Goal: Transaction & Acquisition: Purchase product/service

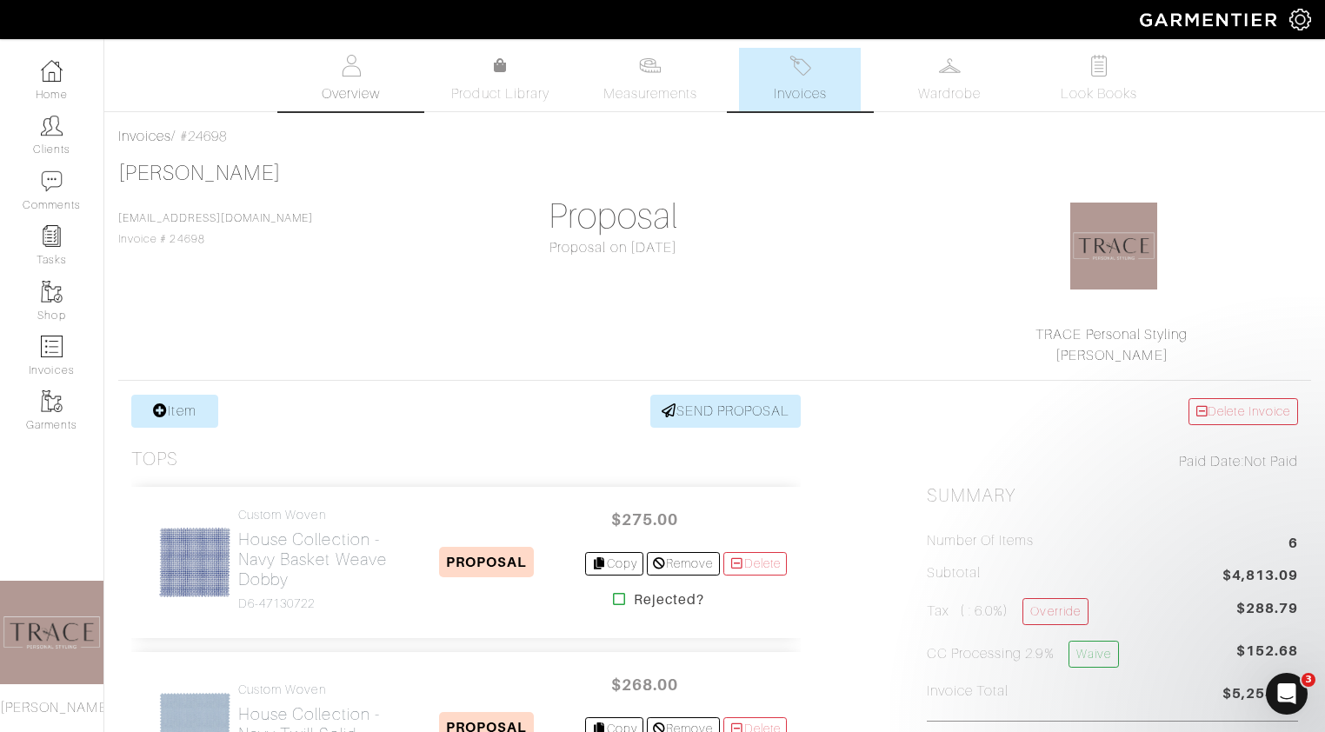
click at [330, 78] on link "Overview" at bounding box center [351, 79] width 122 height 63
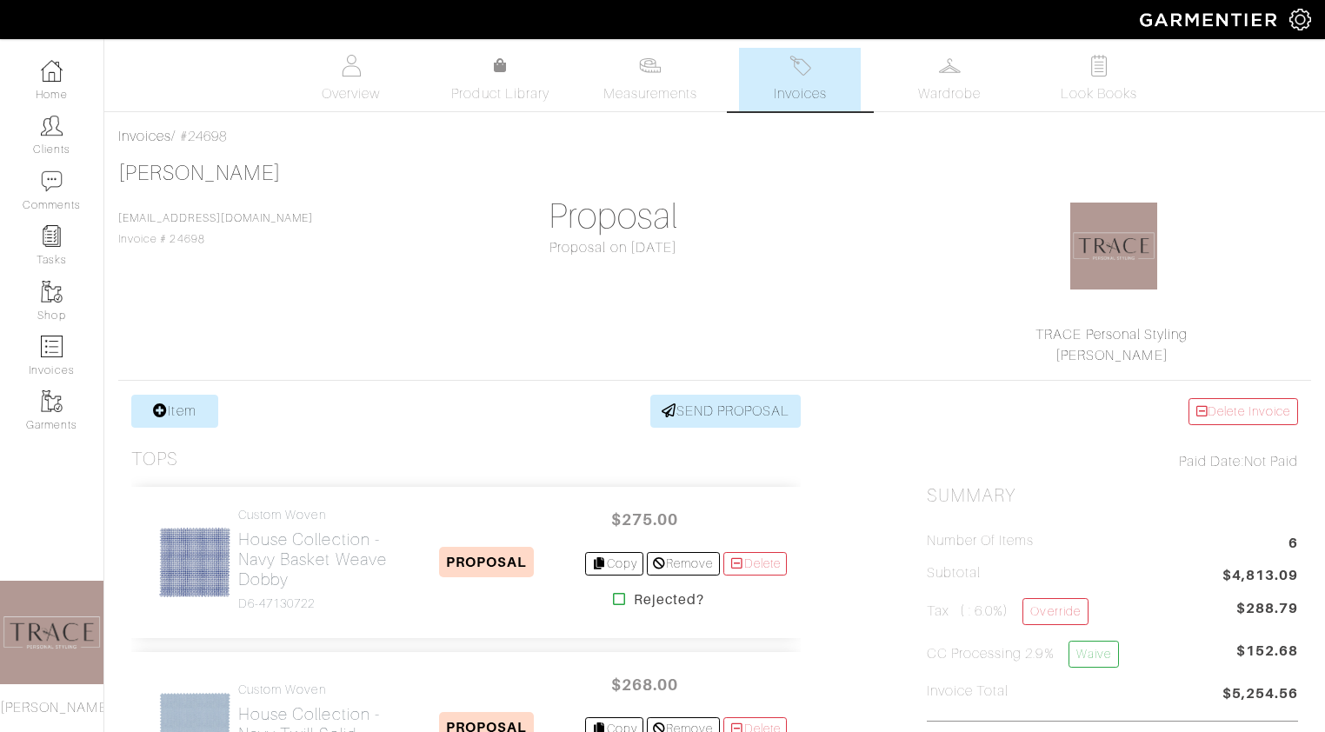
scroll to position [417, 0]
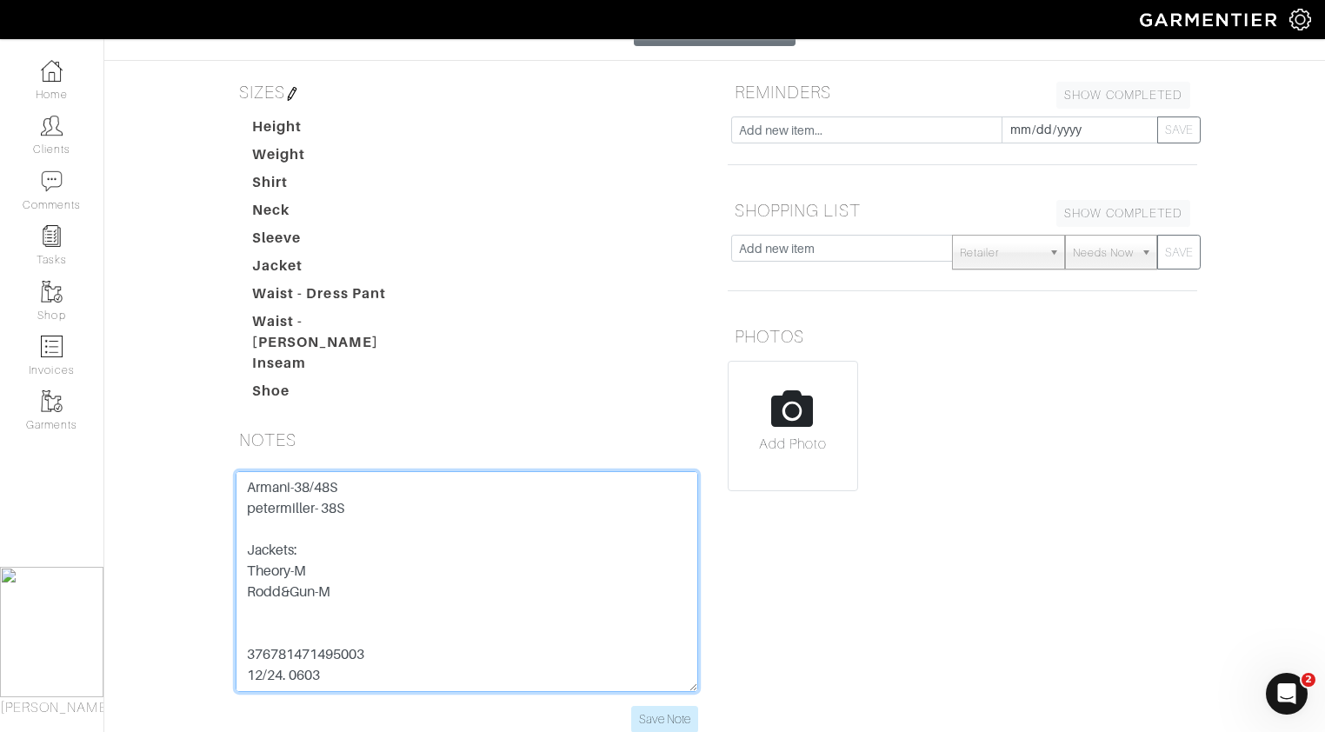
click at [370, 570] on textarea "Pants: Ted B- 32 Boss-32 zenella-32 AG-31 Paige-31 Shoes: Santoni. (oxford)-8.5…" at bounding box center [467, 581] width 463 height 221
click at [253, 548] on textarea "Pants: Ted B- 32 Boss-32 zenella-32 AG-31 Paige-31 Shoes: Santoni. (oxford)-8.5…" at bounding box center [467, 581] width 463 height 221
type textarea "Pants: Ted B- 32 Boss-32 zenella-32 AG-31 Paige-31 Shoes: Santoni. (oxford)-8.5…"
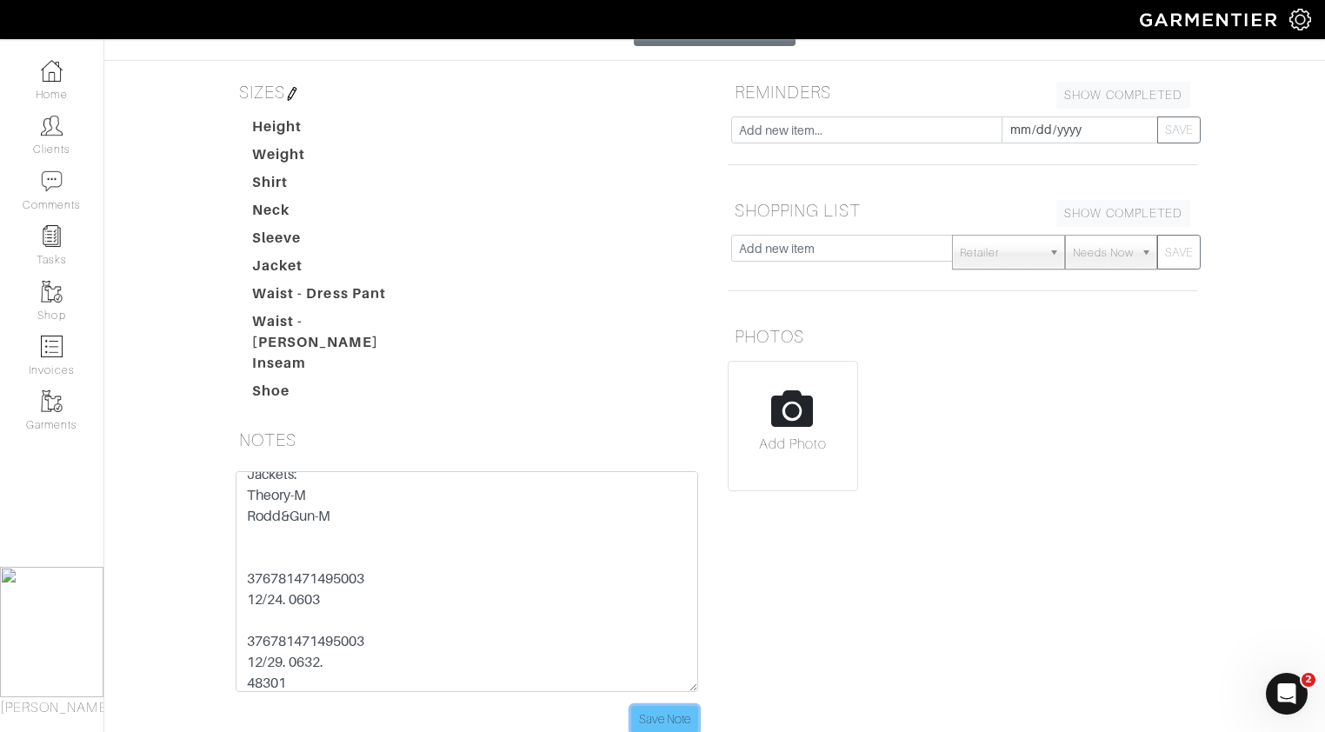
click at [670, 706] on input "Save Note" at bounding box center [664, 719] width 67 height 27
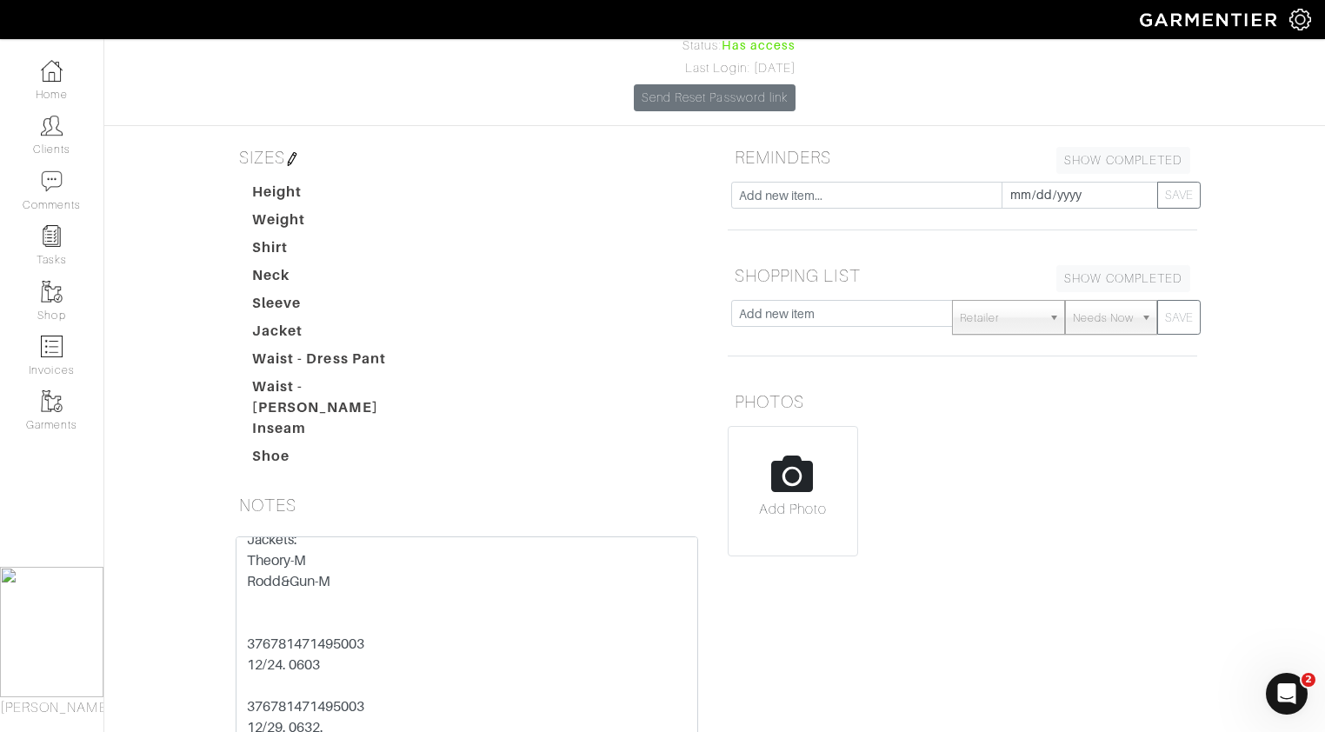
scroll to position [267, 0]
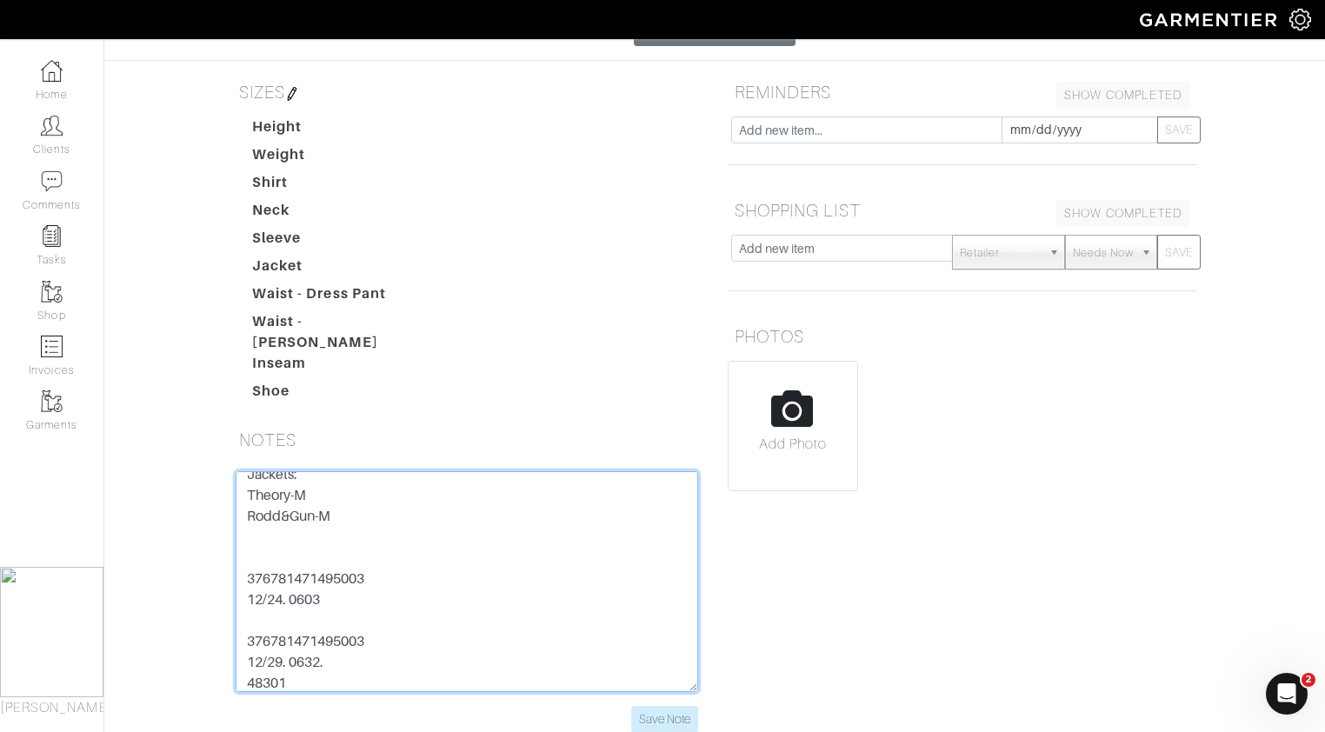
drag, startPoint x: 380, startPoint y: 536, endPoint x: 230, endPoint y: 517, distance: 151.5
click at [230, 517] on div "Pants: Ted B- 32 Boss-32 zenella-32 AG-31 Paige-31 Shoes: Santoni. (oxford)-8.5…" at bounding box center [467, 602] width 489 height 262
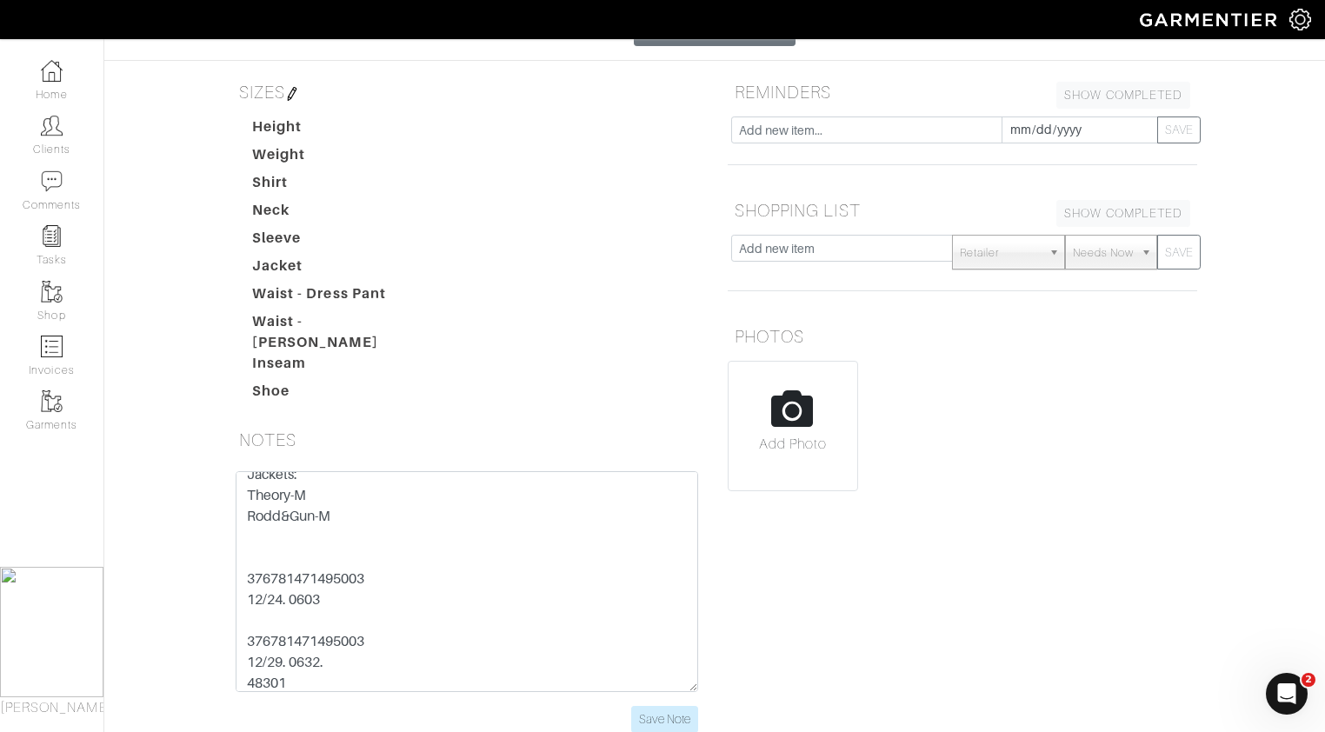
click at [486, 298] on div "Height Weight Shirt Neck Sleeve Jacket Waist - Dress Pant Waist - Jean Inseam S…" at bounding box center [477, 263] width 476 height 292
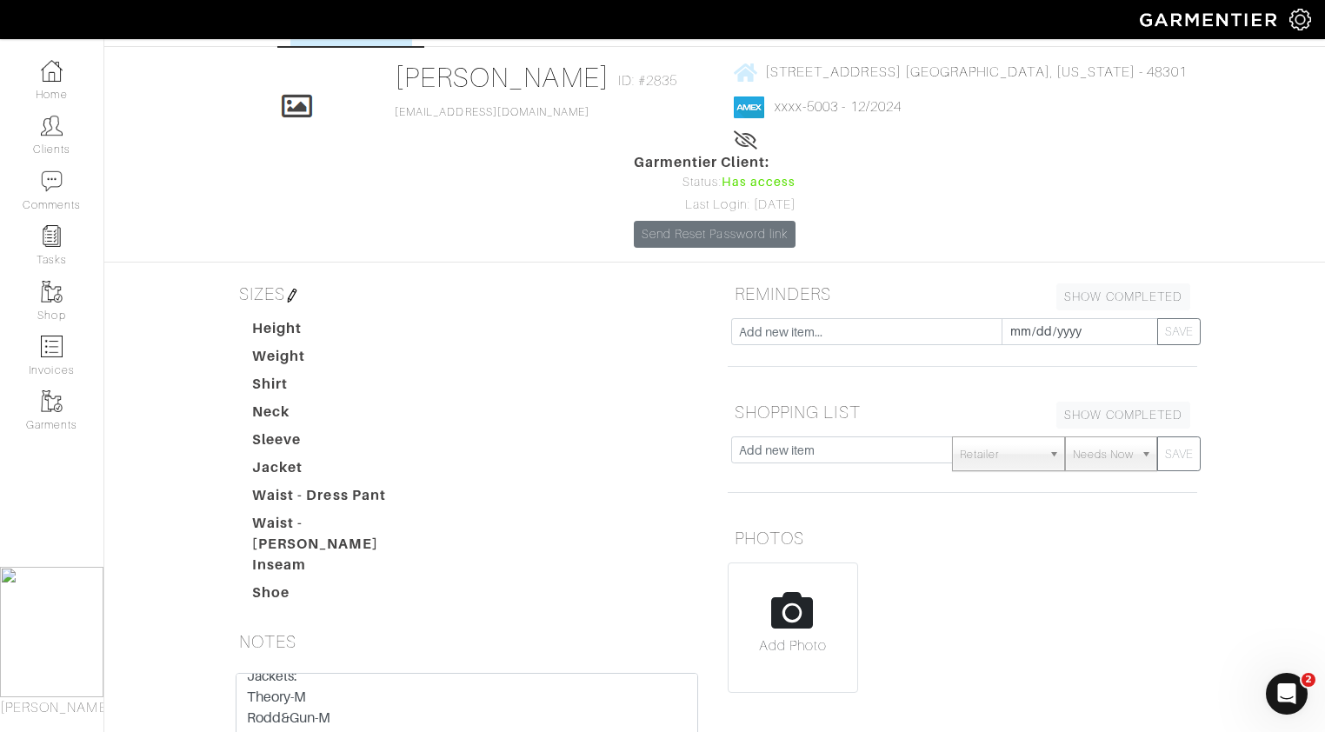
scroll to position [0, 0]
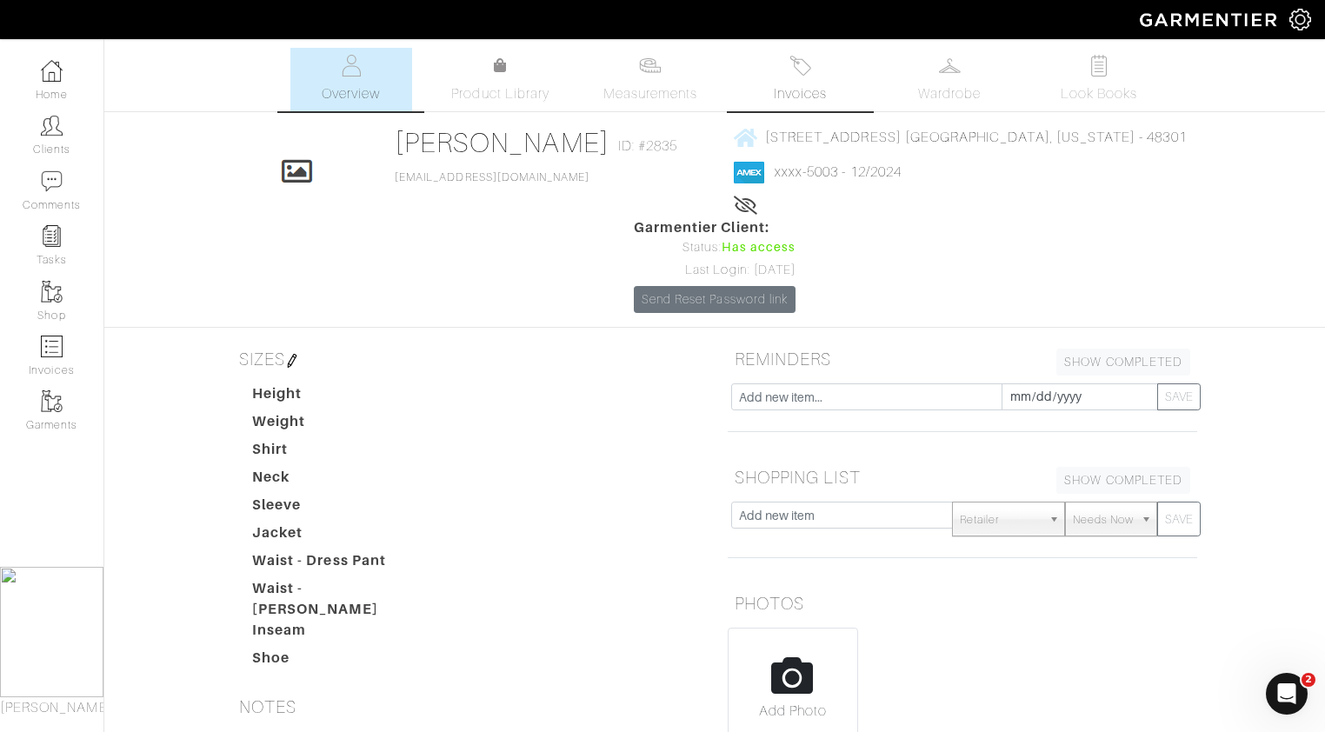
click at [825, 72] on link "Invoices" at bounding box center [800, 79] width 122 height 63
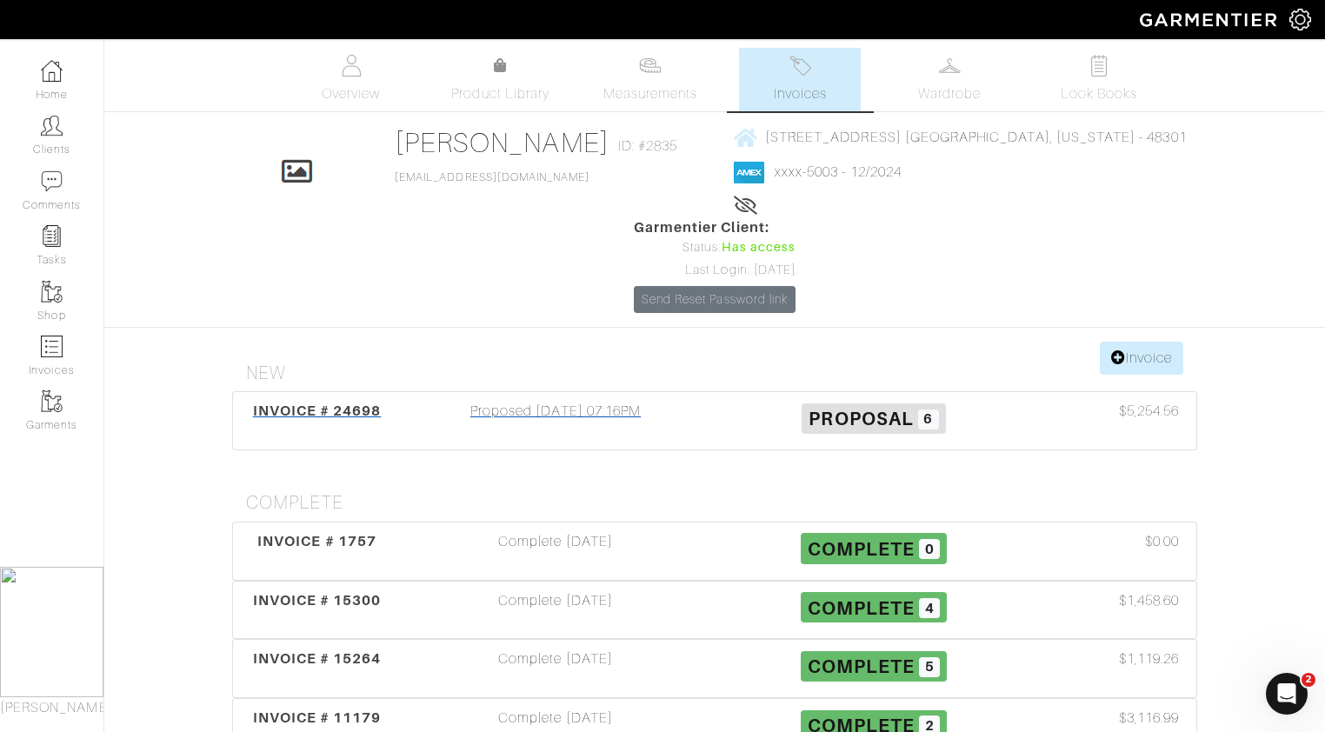
click at [624, 401] on div "Proposed 10/13/25 07:16PM" at bounding box center [556, 421] width 318 height 40
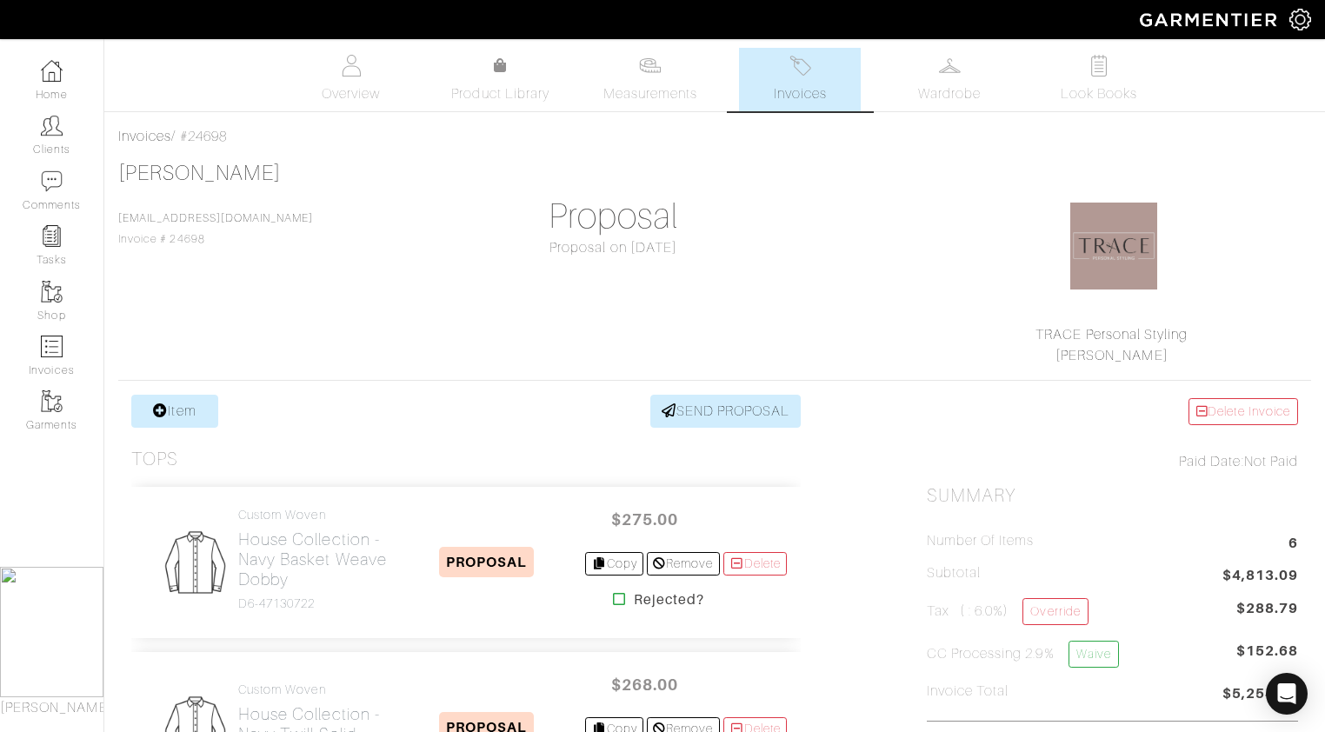
click at [806, 91] on span "Invoices" at bounding box center [800, 93] width 53 height 21
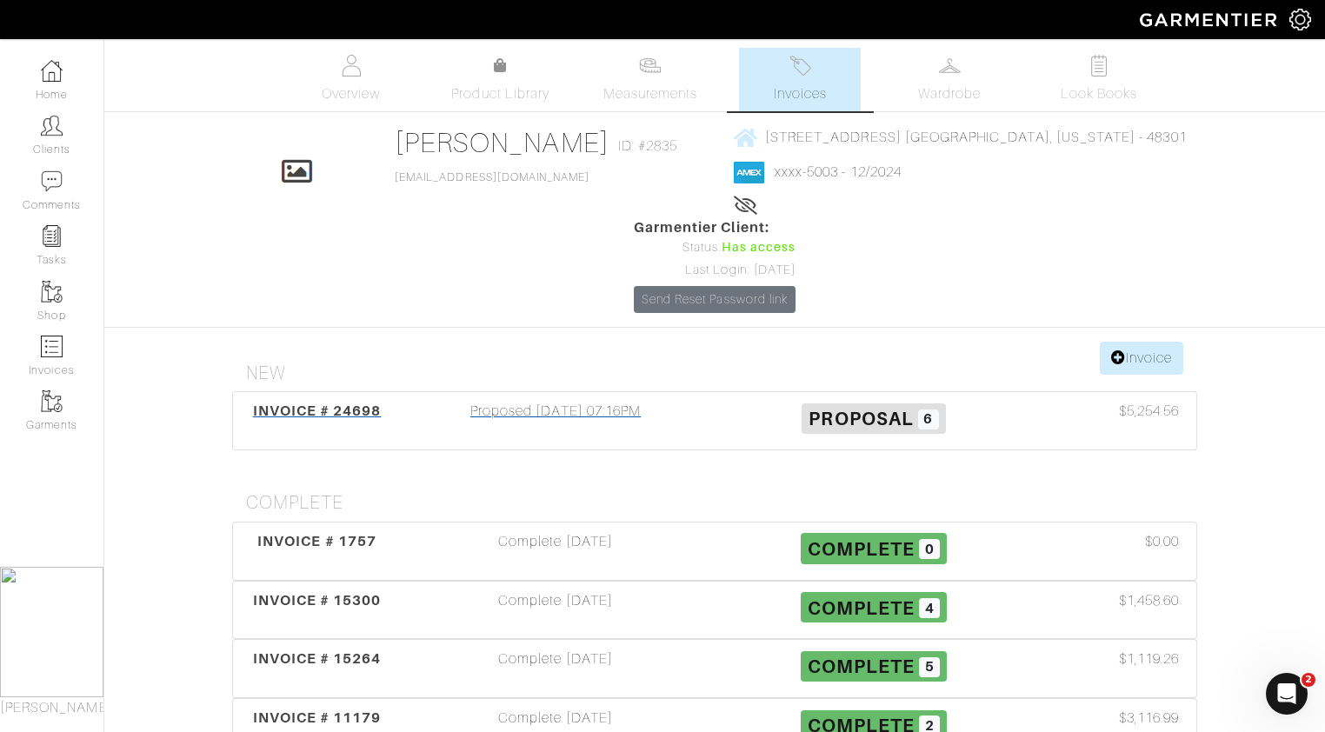
click at [604, 401] on div "Proposed 10/13/25 07:16PM" at bounding box center [556, 421] width 318 height 40
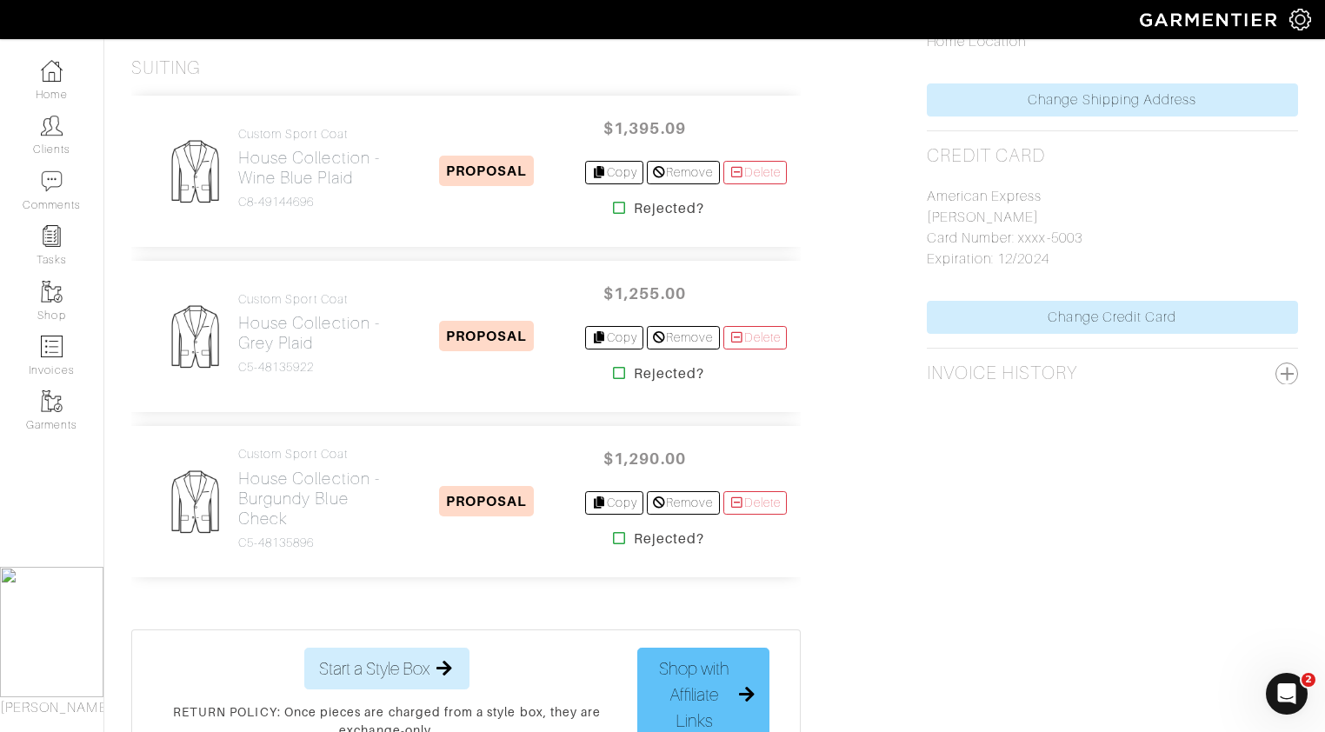
scroll to position [705, 0]
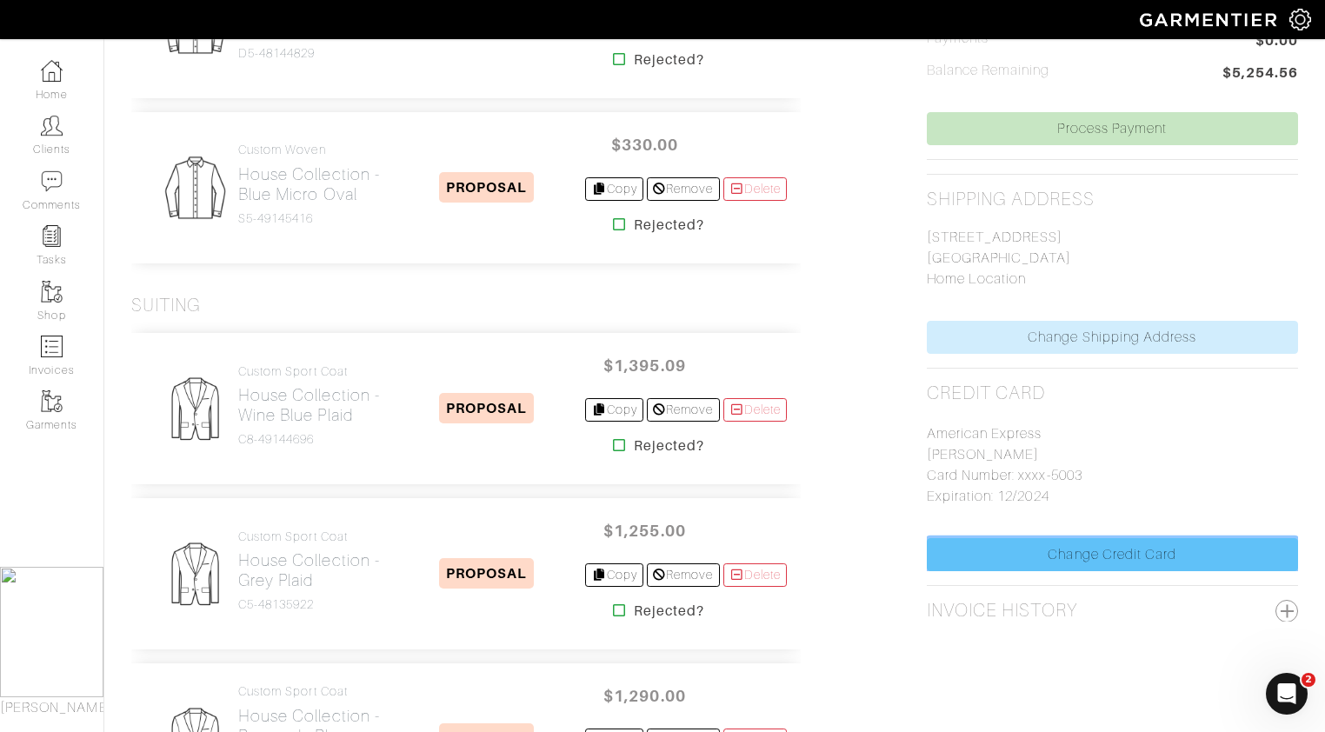
click at [1079, 551] on link "Change Credit Card" at bounding box center [1112, 554] width 371 height 33
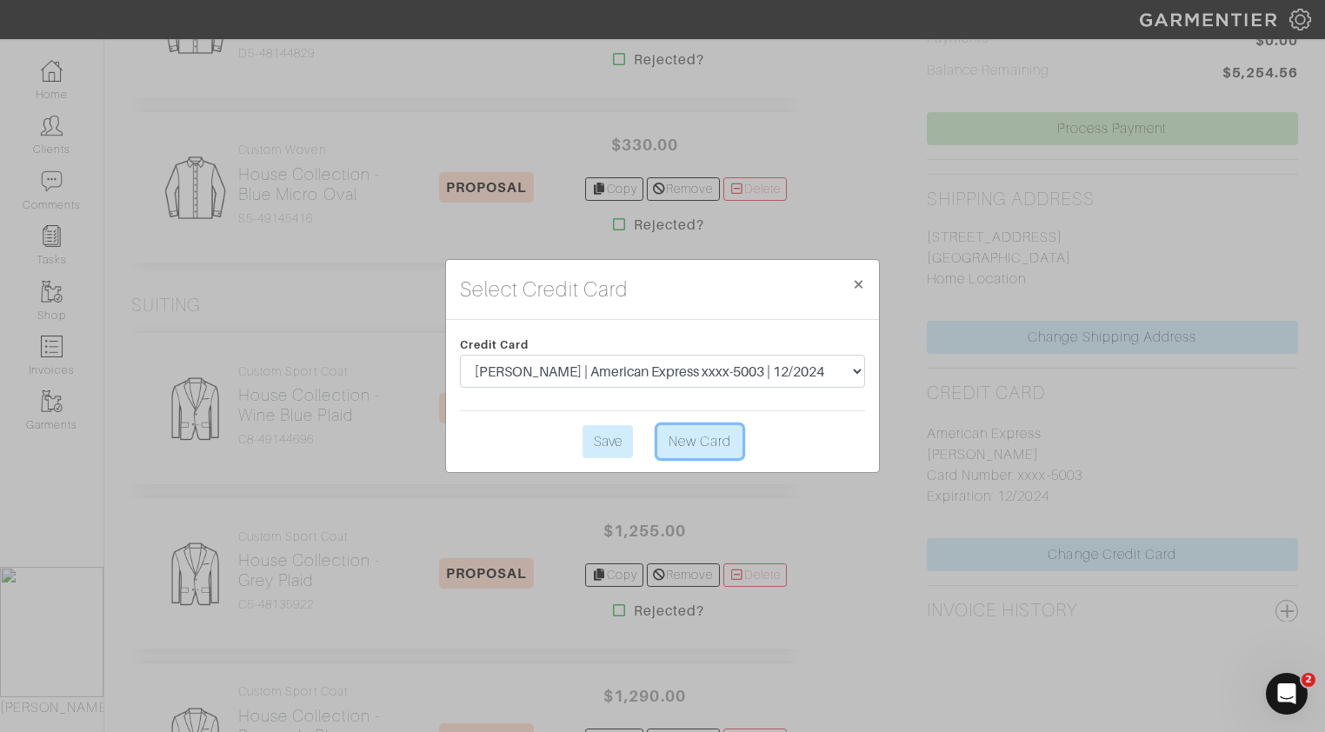
click at [717, 443] on link "New Card" at bounding box center [699, 441] width 85 height 33
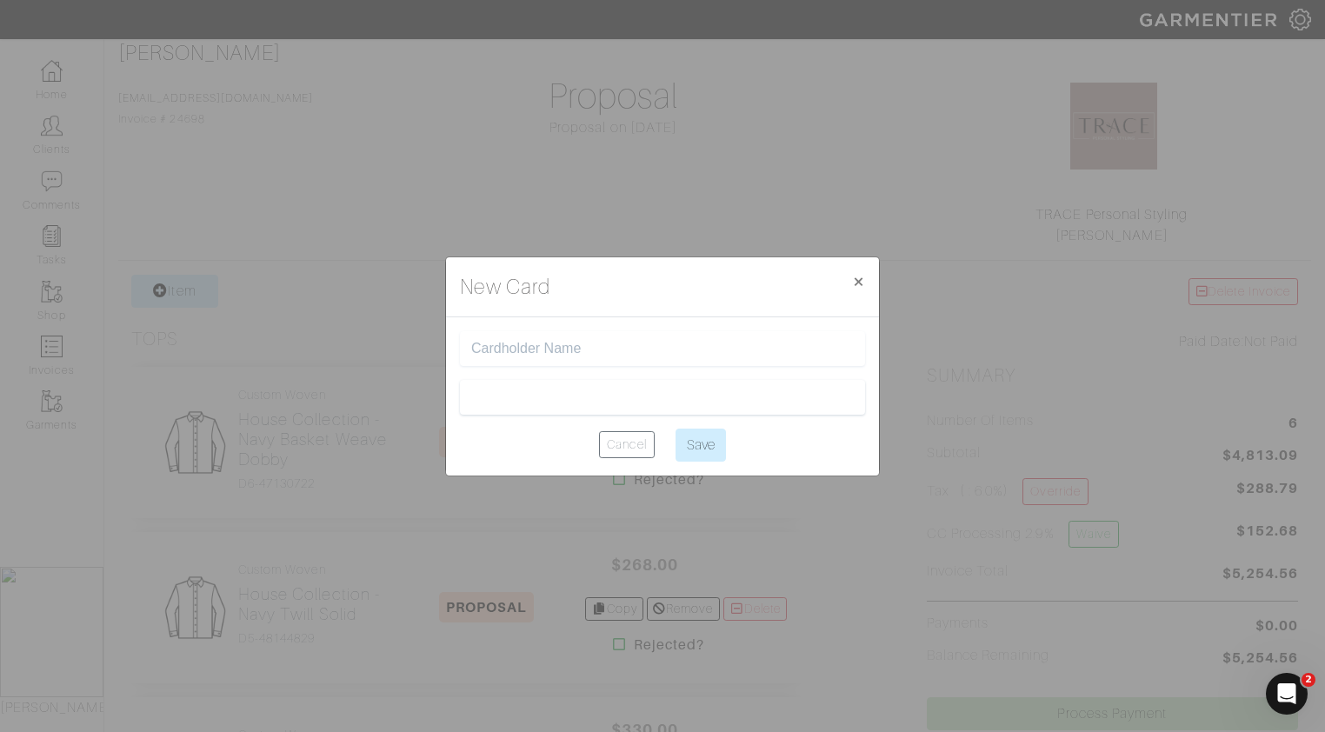
scroll to position [0, 0]
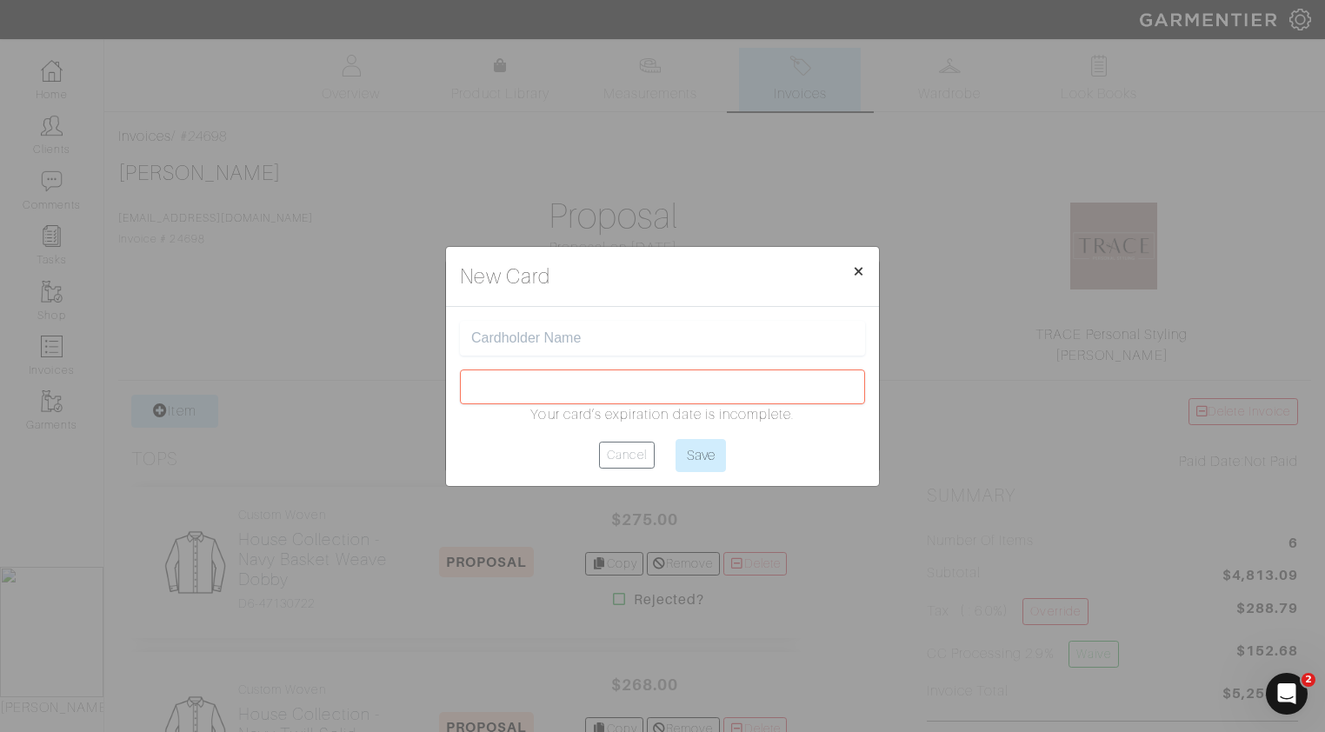
click at [859, 287] on button "× Close" at bounding box center [858, 271] width 41 height 49
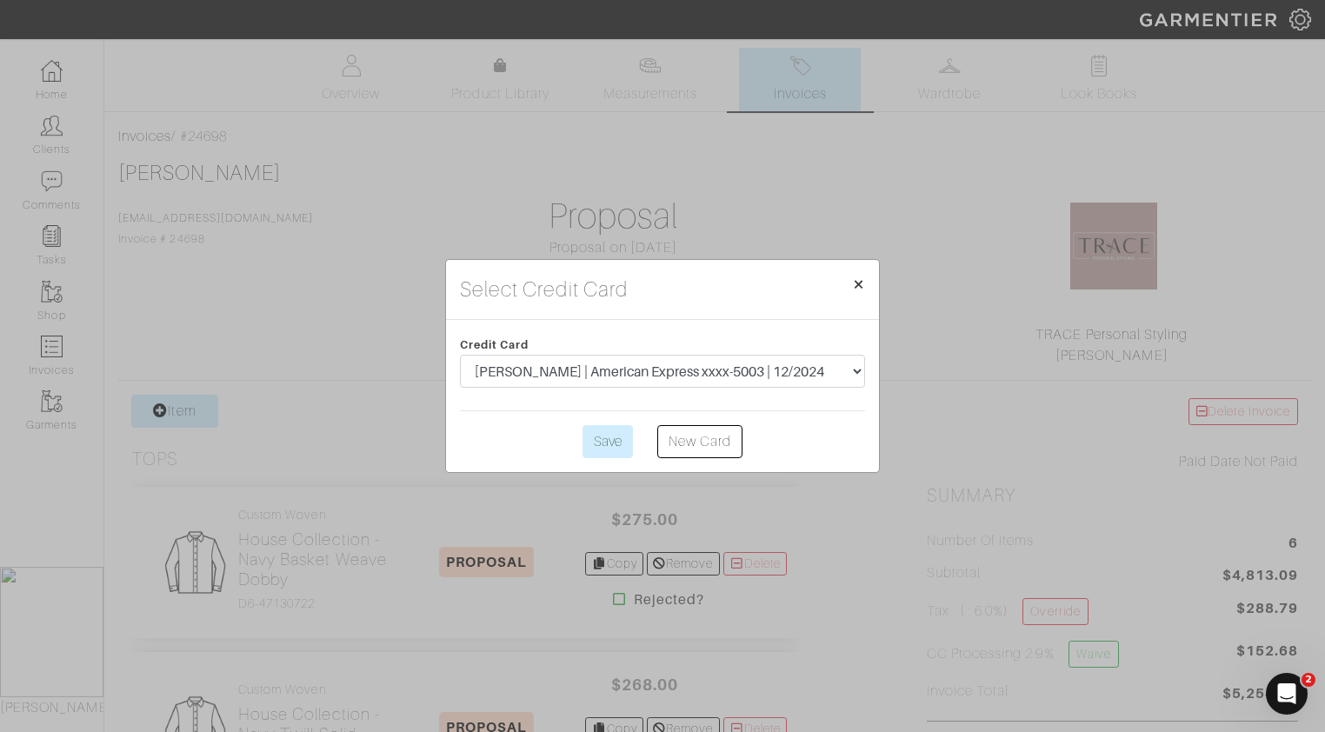
click at [857, 283] on span "×" at bounding box center [858, 283] width 13 height 23
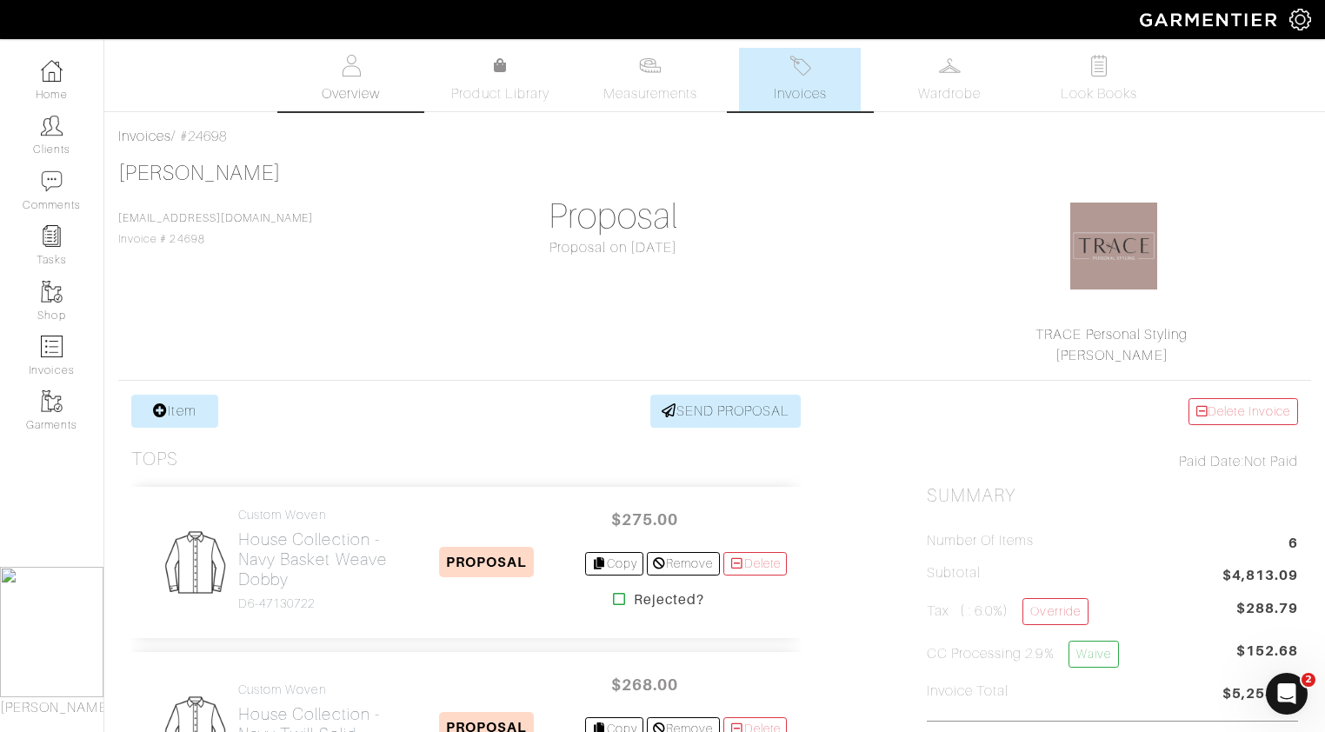
click at [357, 91] on span "Overview" at bounding box center [351, 93] width 58 height 21
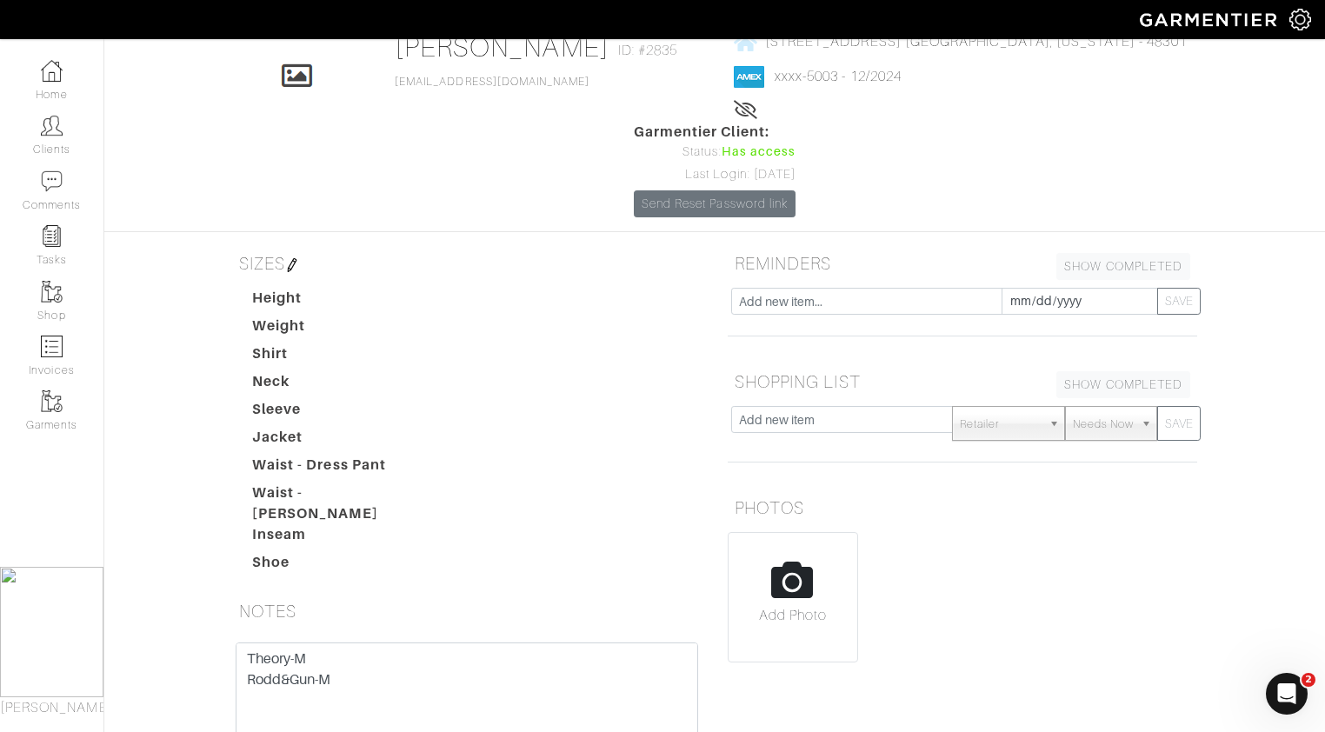
scroll to position [100, 0]
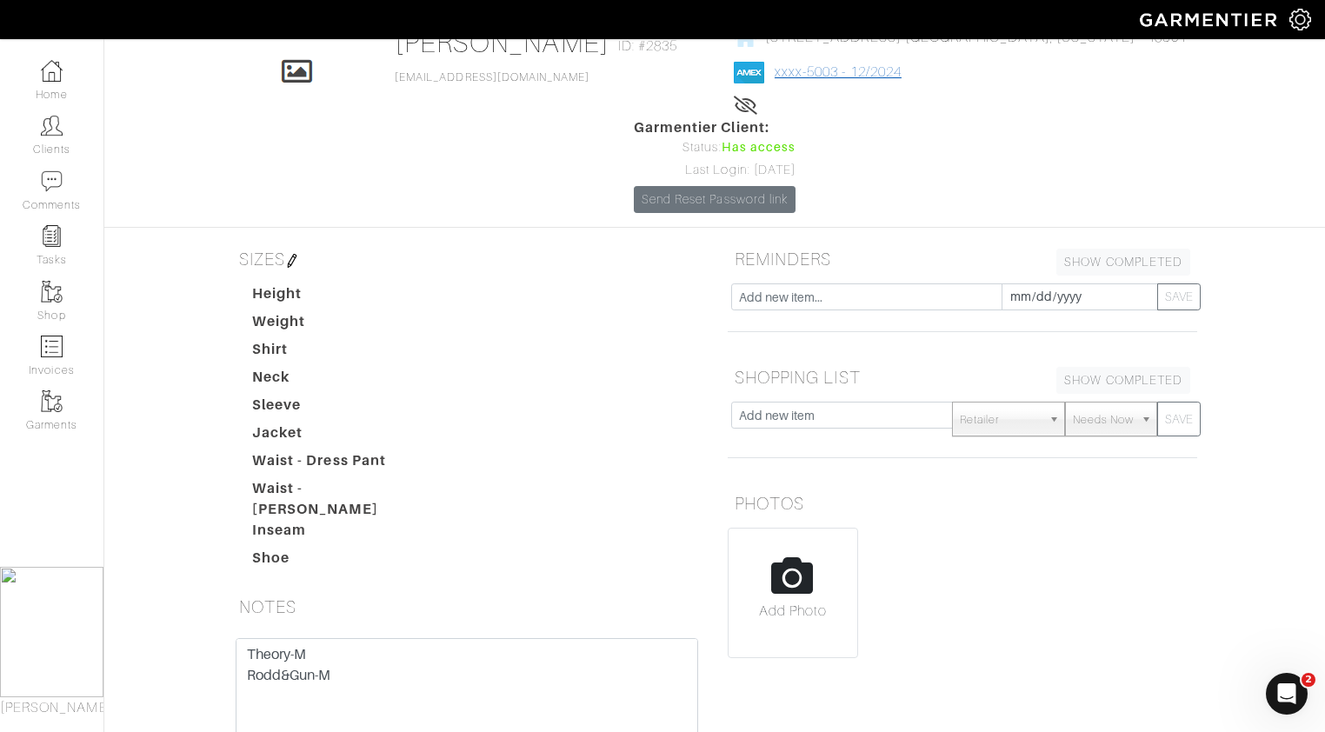
click at [775, 77] on link "xxxx-5003 - 12/2024" at bounding box center [838, 72] width 127 height 16
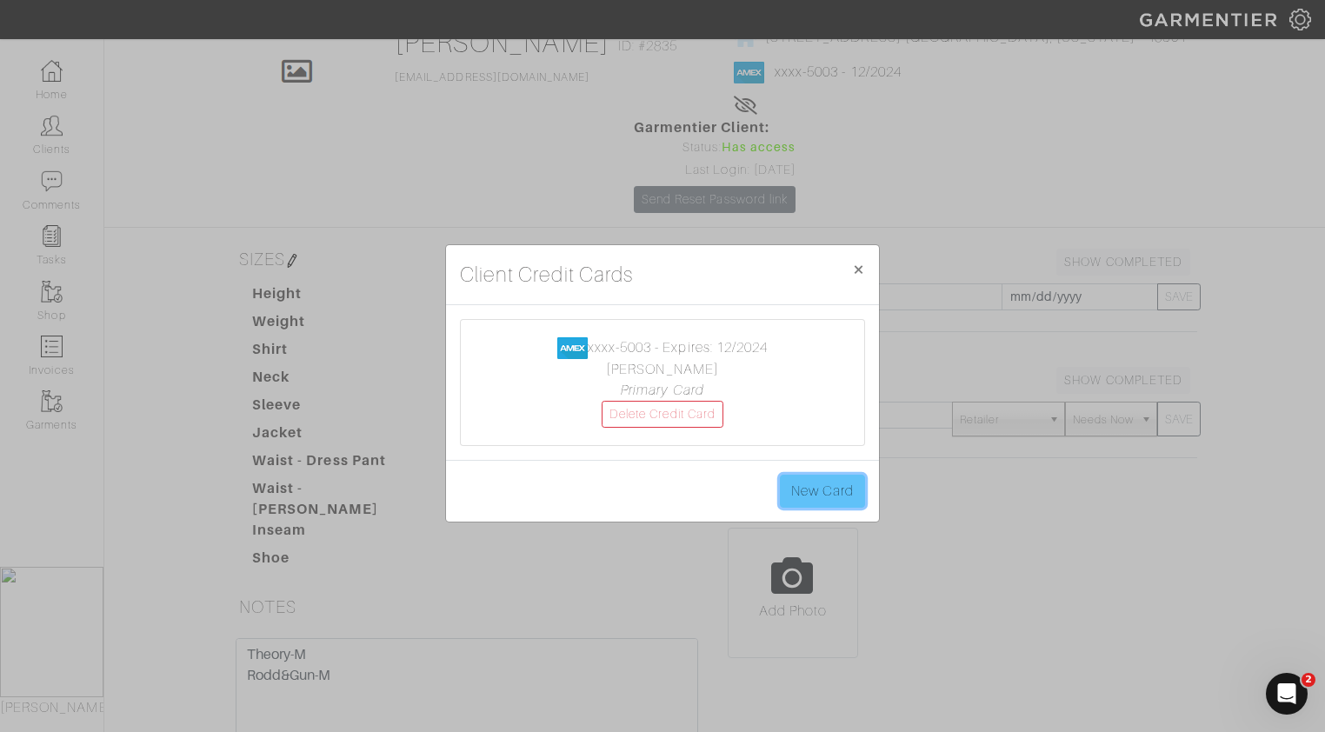
click at [823, 493] on link "New Card" at bounding box center [822, 491] width 85 height 33
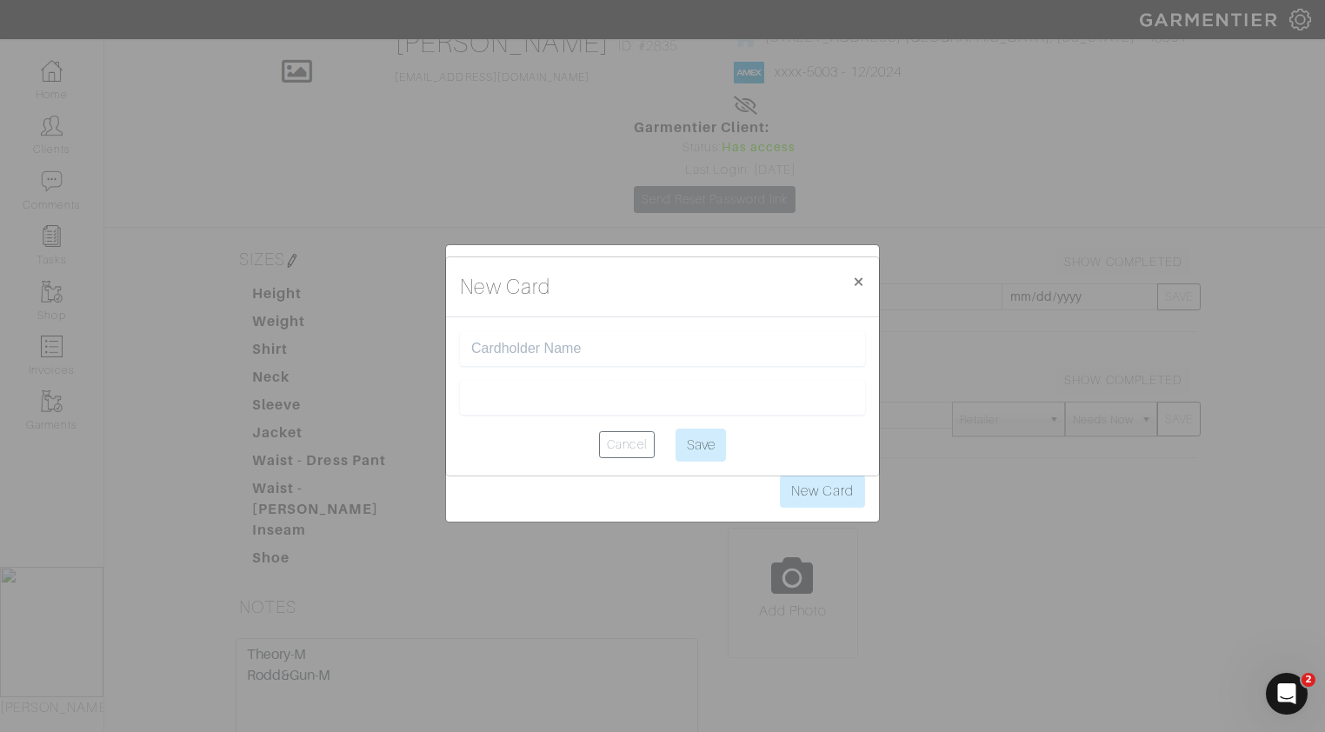
click at [743, 353] on input "text" at bounding box center [662, 349] width 383 height 17
type input "Neal wheeler"
click at [670, 405] on iframe at bounding box center [662, 397] width 383 height 17
click at [717, 446] on input "Save" at bounding box center [701, 445] width 50 height 33
type input "Saving..."
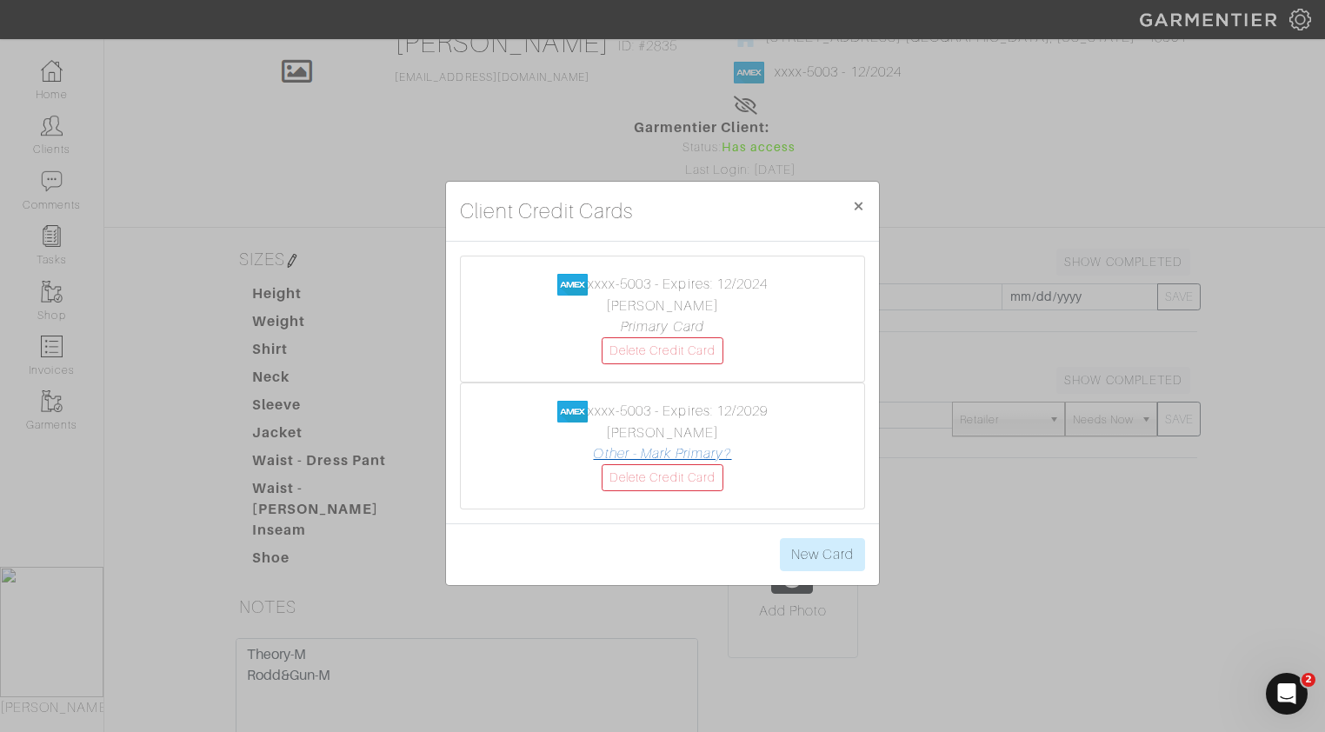
click at [679, 457] on link "Other - Mark Primary?" at bounding box center [662, 454] width 138 height 16
click at [863, 208] on span "×" at bounding box center [858, 205] width 13 height 23
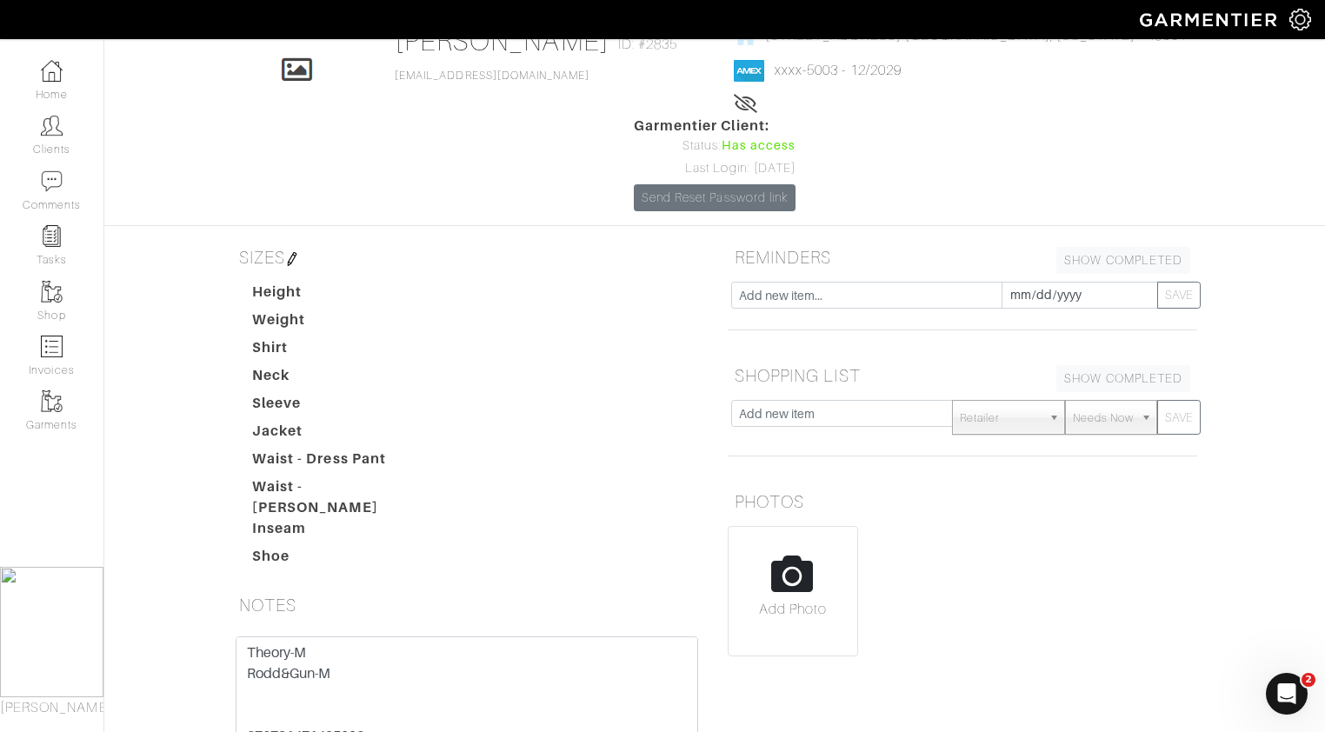
scroll to position [0, 0]
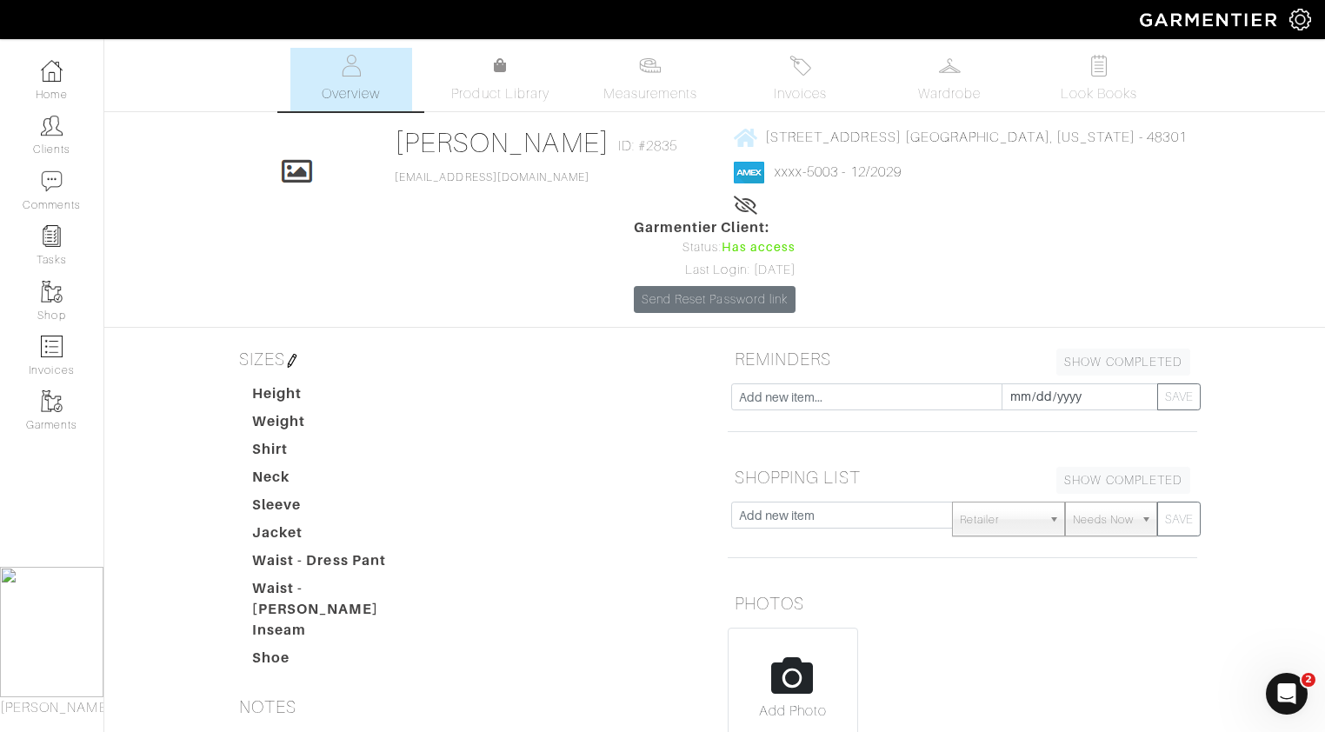
click at [801, 113] on div "Neal Wheeler Overview Overview Measurements Product Library Invoices Wardrobe L…" at bounding box center [662, 534] width 1325 height 973
click at [805, 87] on span "Invoices" at bounding box center [800, 93] width 53 height 21
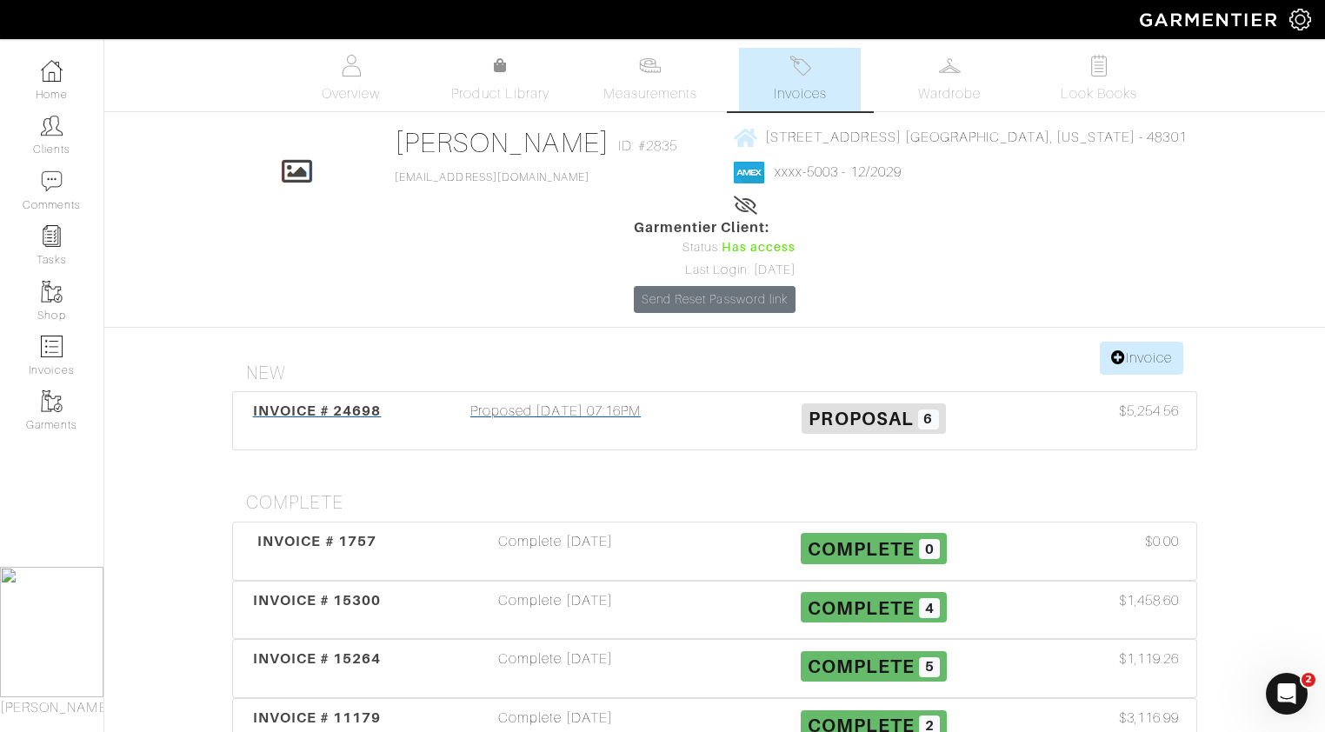
click at [641, 401] on div "Proposed 10/13/25 07:16PM" at bounding box center [556, 421] width 318 height 40
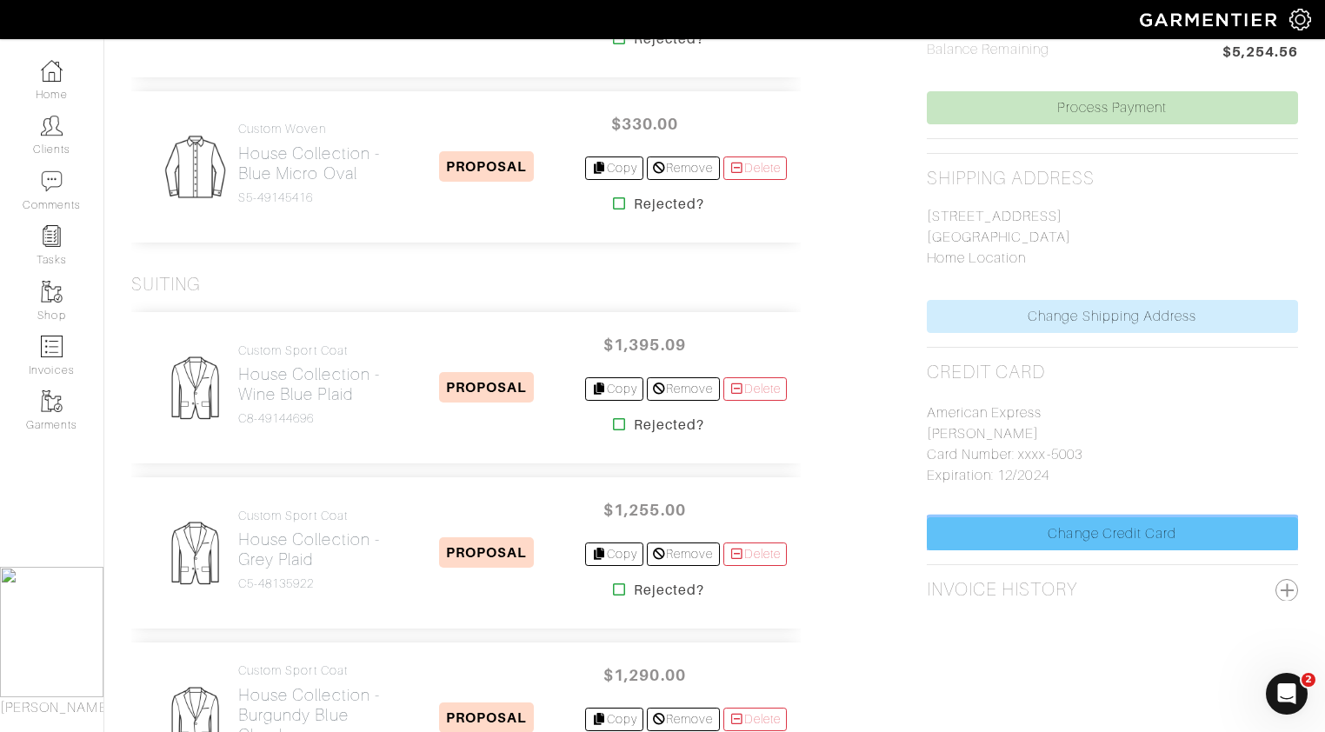
click at [1084, 529] on link "Change Credit Card" at bounding box center [1112, 533] width 371 height 33
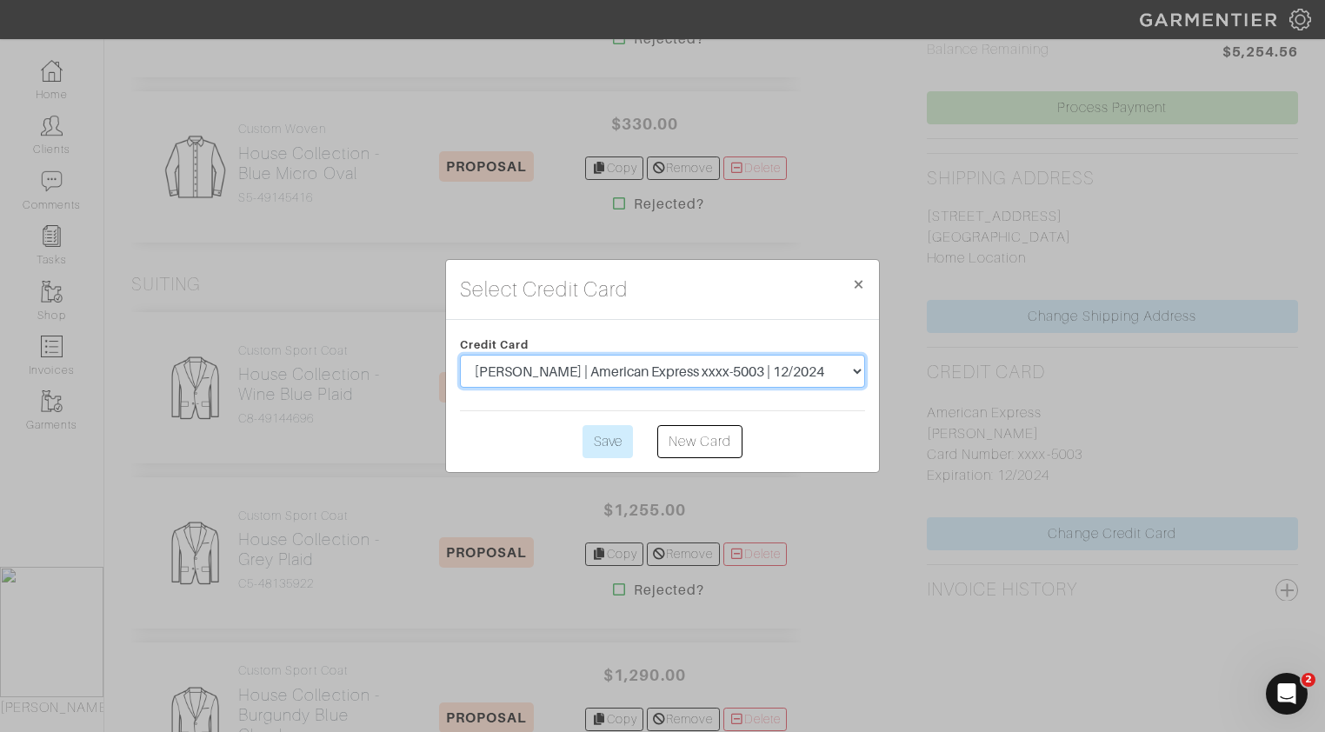
click at [813, 366] on select "Neal Wheeler | American Express xxxx-5003 | 12/2024 Neal wheeler | American Exp…" at bounding box center [662, 371] width 405 height 33
select select "5585"
click at [460, 355] on select "Neal Wheeler | American Express xxxx-5003 | 12/2024 Neal wheeler | American Exp…" at bounding box center [662, 371] width 405 height 33
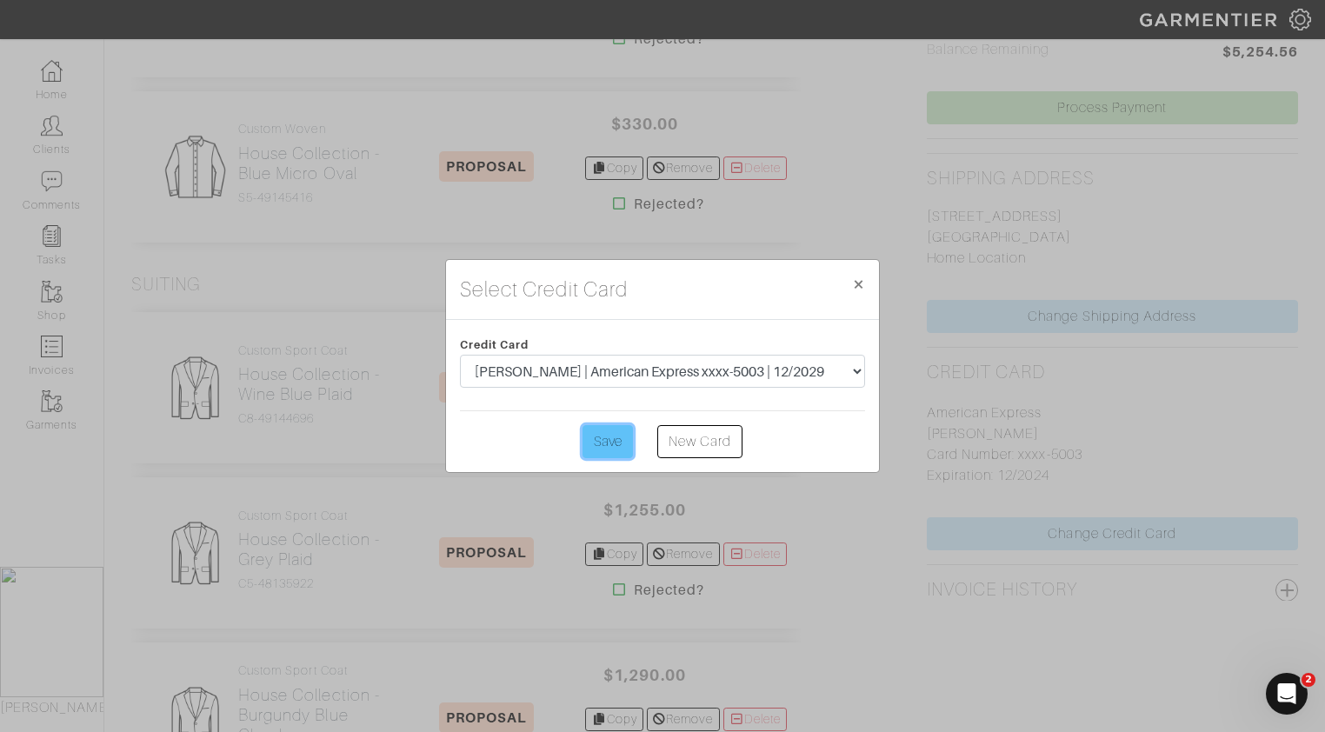
click at [616, 435] on input "Save" at bounding box center [608, 441] width 50 height 33
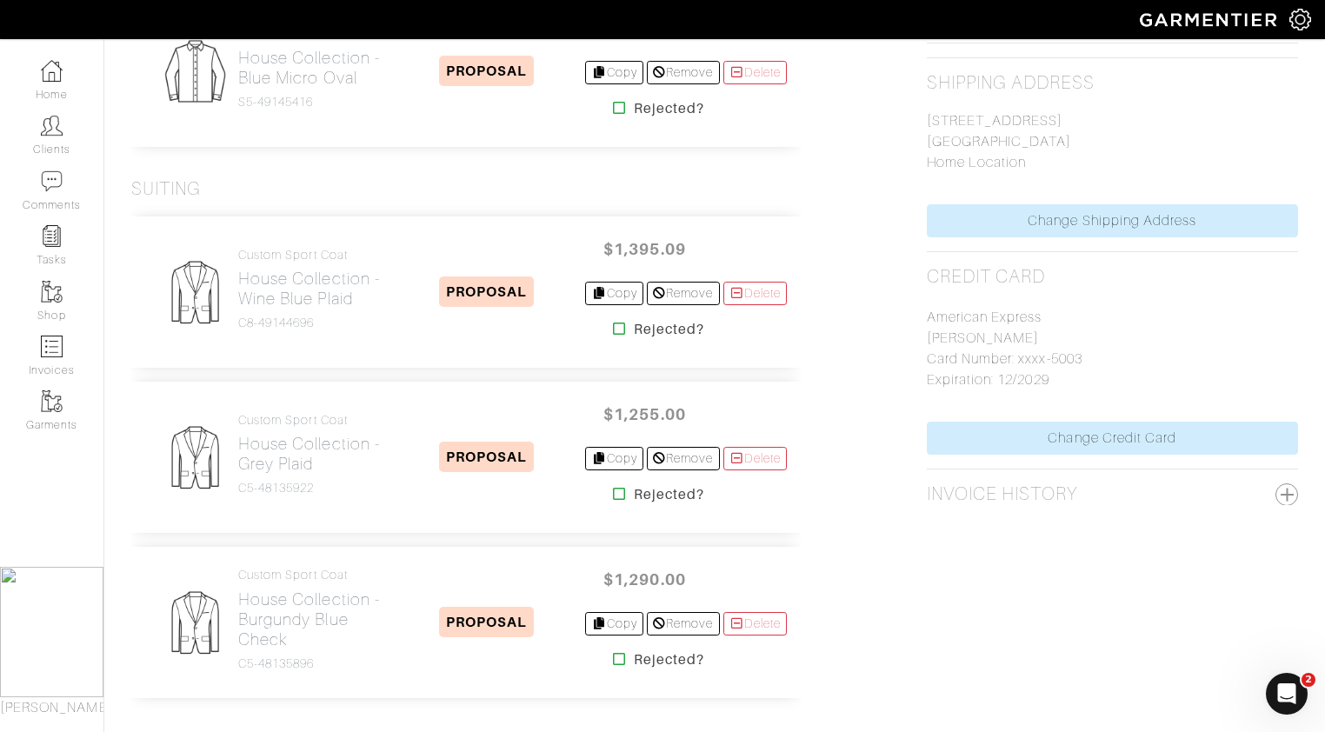
scroll to position [823, 0]
click at [297, 314] on link "Custom Sport Coat House Collection - Wine Blue Plaid C8-49144696" at bounding box center [313, 288] width 150 height 83
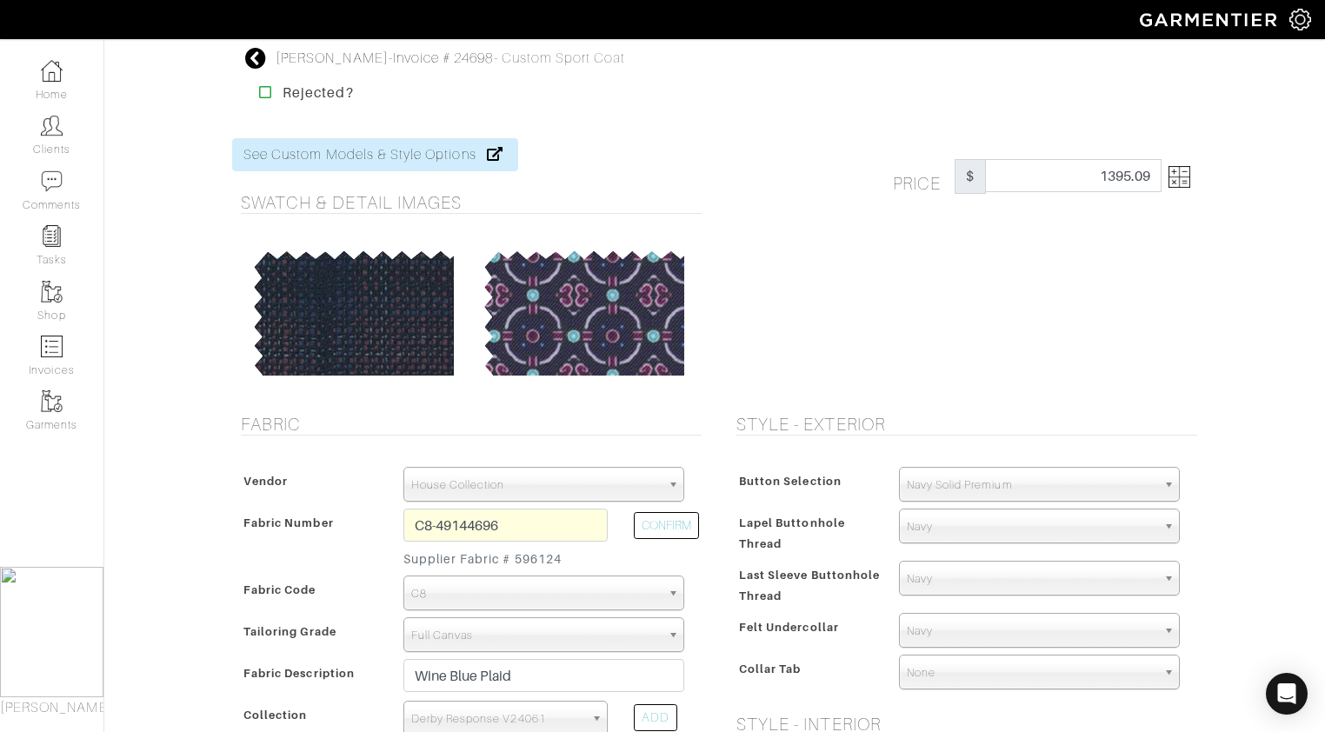
click at [1180, 180] on img at bounding box center [1180, 177] width 22 height 22
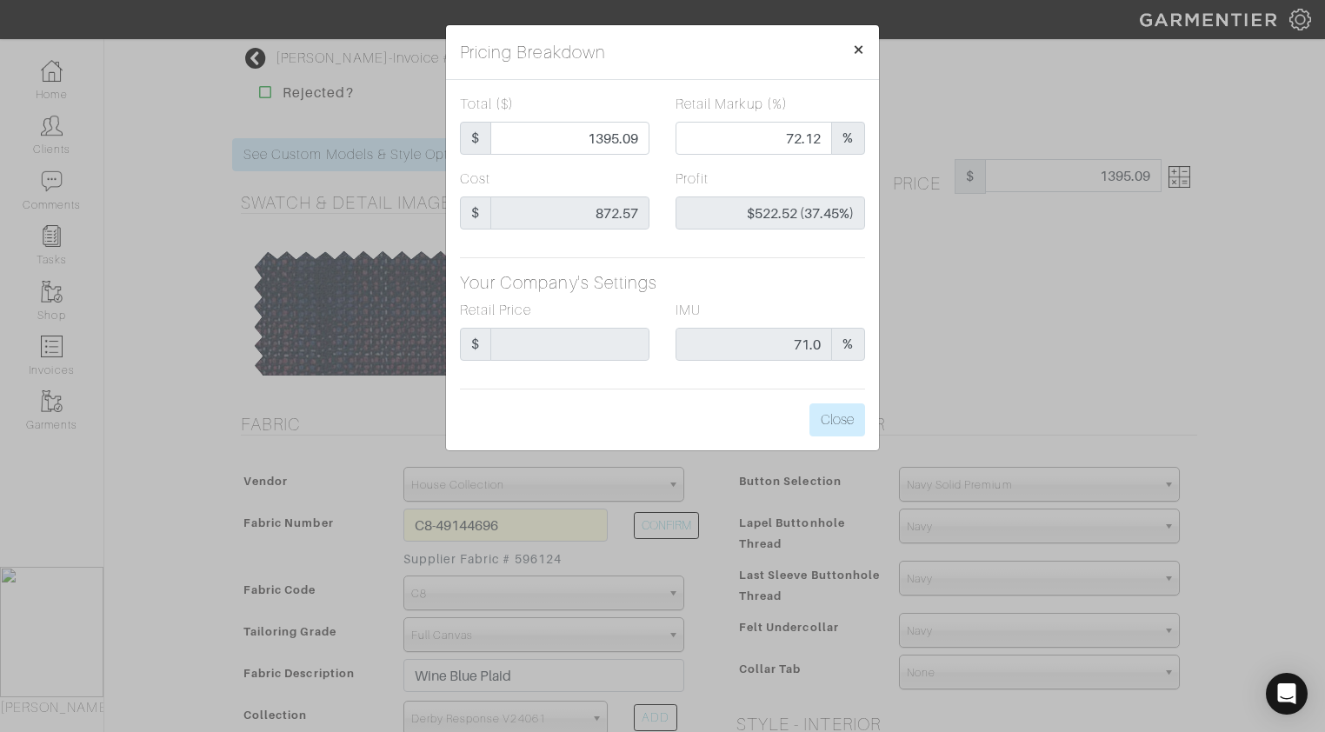
click at [864, 43] on span "×" at bounding box center [858, 48] width 13 height 23
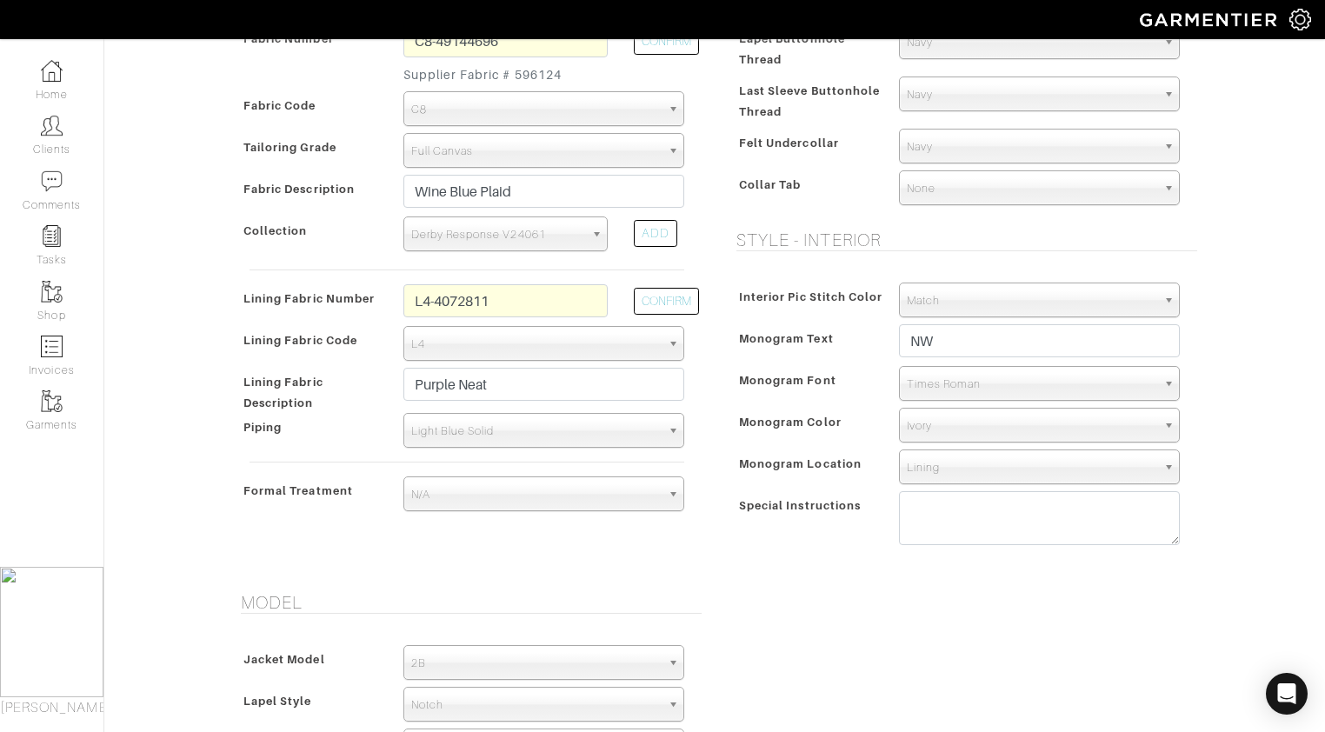
scroll to position [1239, 0]
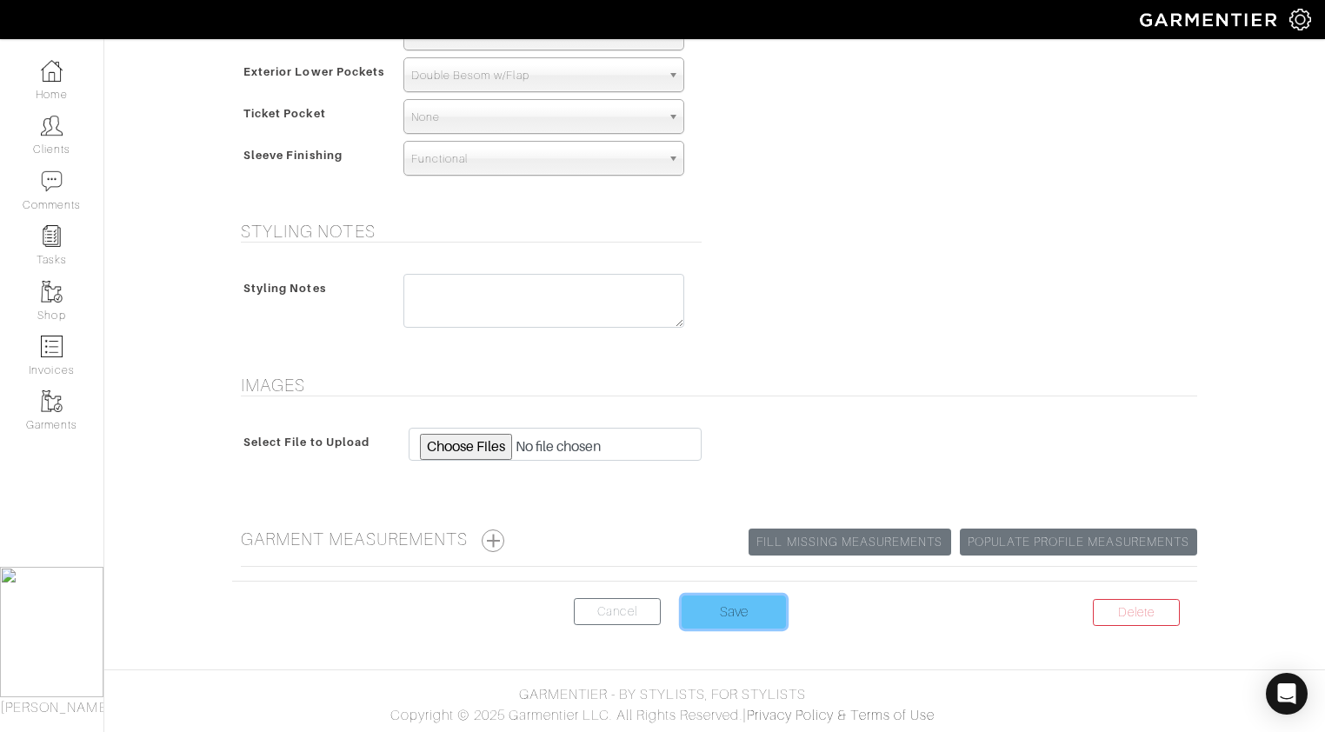
click at [738, 619] on input "Save" at bounding box center [734, 612] width 104 height 33
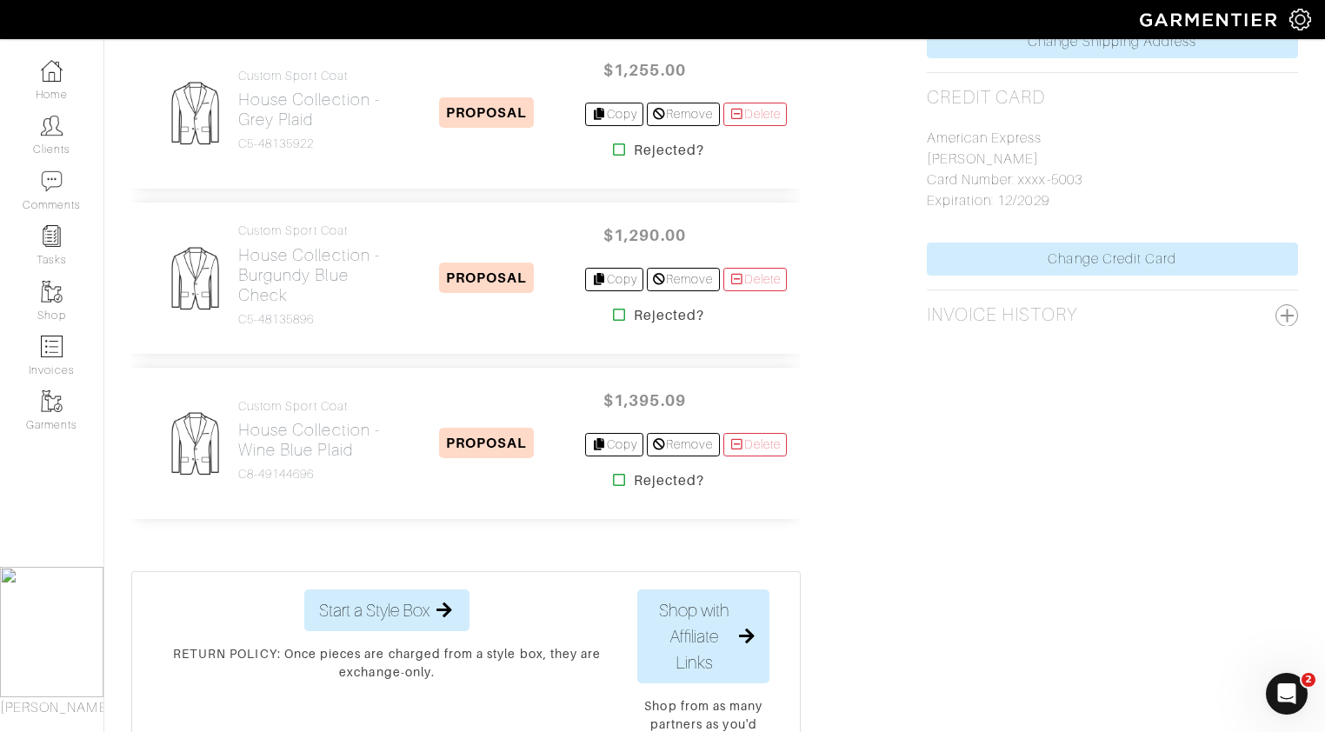
scroll to position [964, 0]
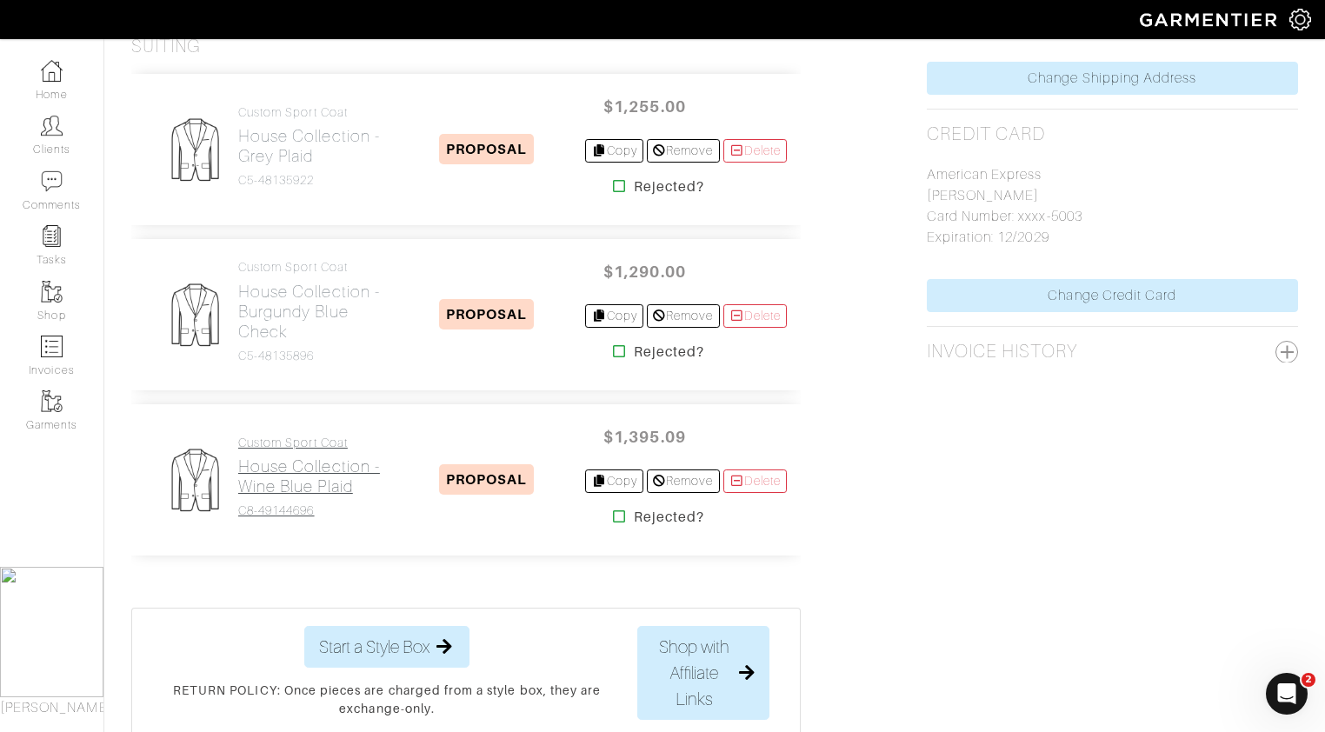
click at [314, 490] on h2 "House Collection - Wine Blue Plaid" at bounding box center [313, 477] width 150 height 40
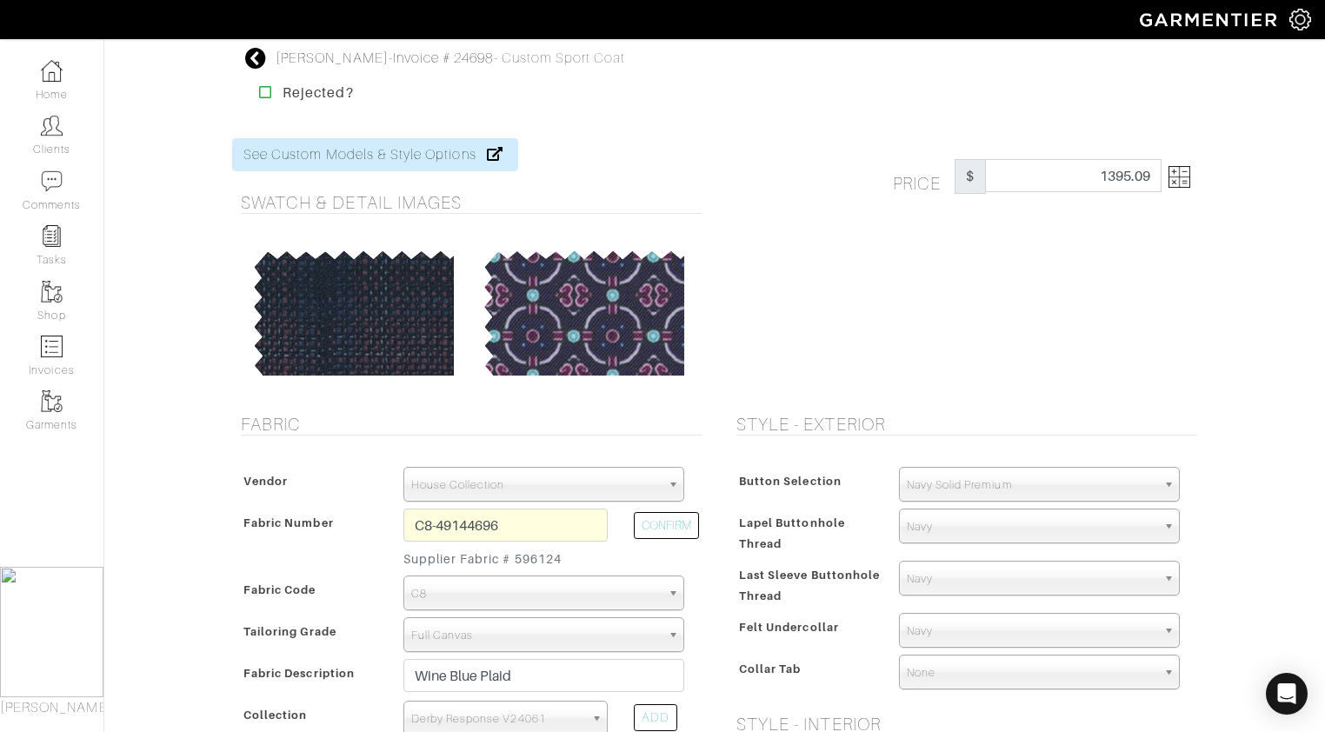
click at [1184, 168] on img at bounding box center [1180, 177] width 22 height 22
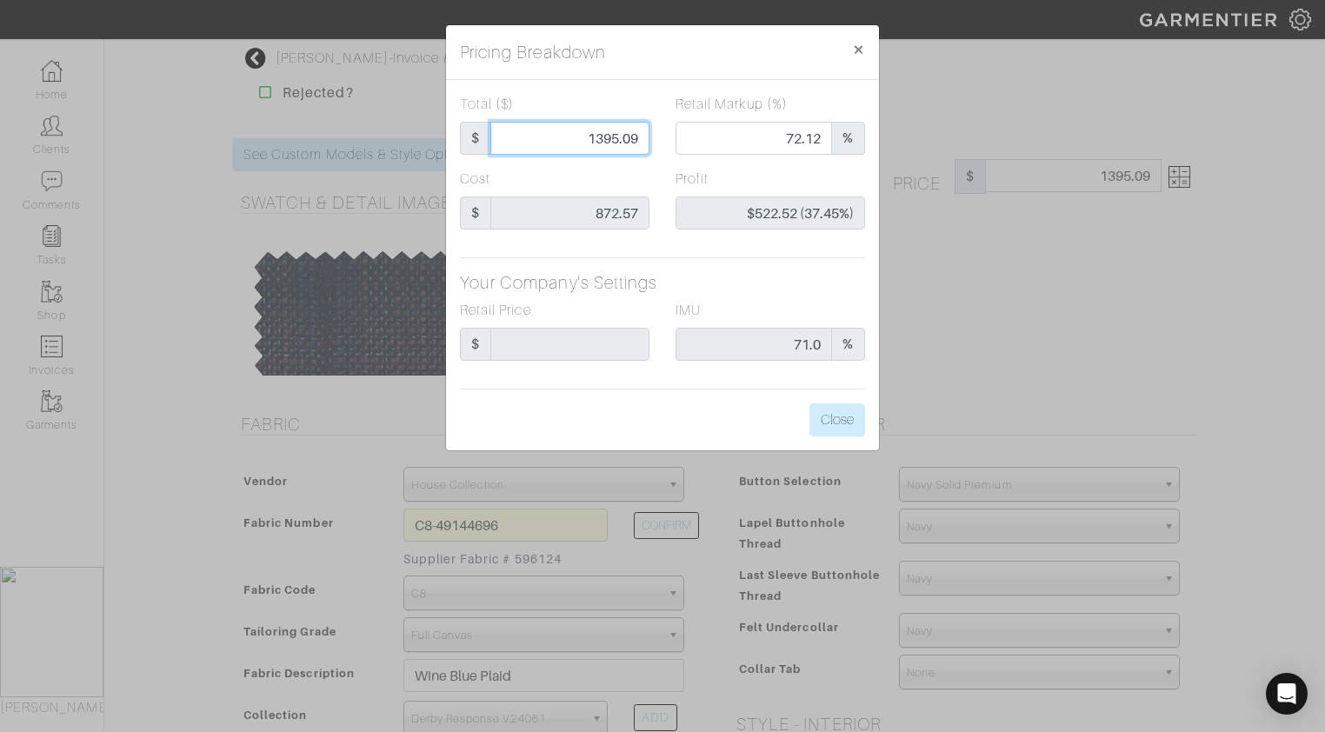
click at [643, 139] on input "1395.09" at bounding box center [569, 138] width 159 height 33
type input "1395.0"
type input "72.11"
type input "$522.43 (37.45%)"
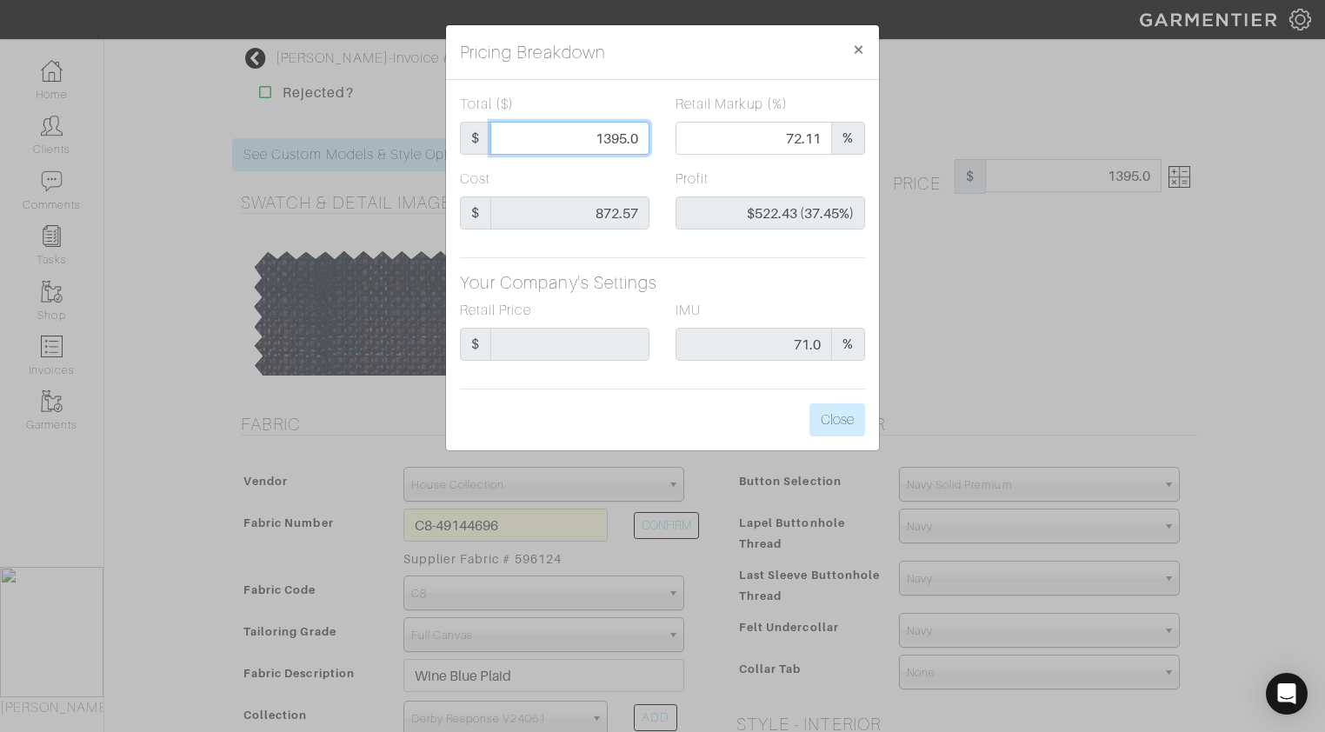
type input "1395.00"
click at [818, 417] on button "Close" at bounding box center [838, 419] width 56 height 33
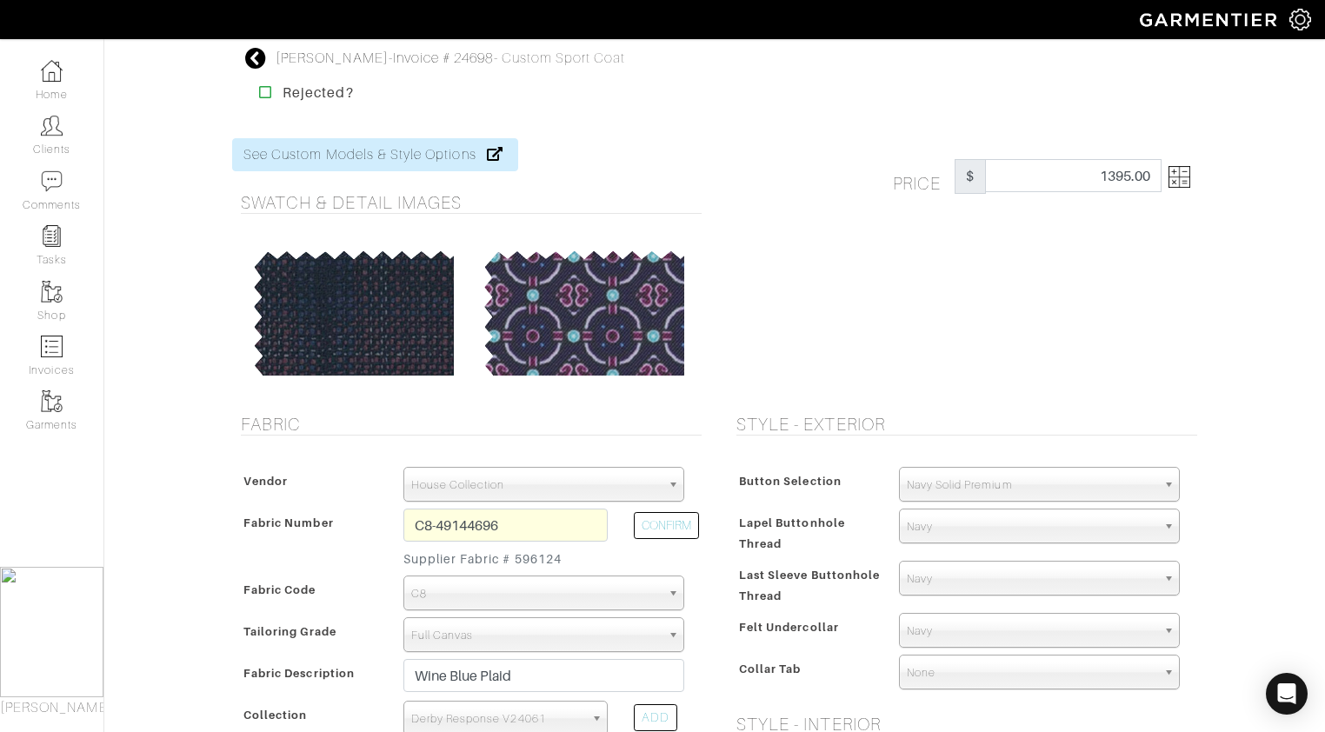
scroll to position [1239, 0]
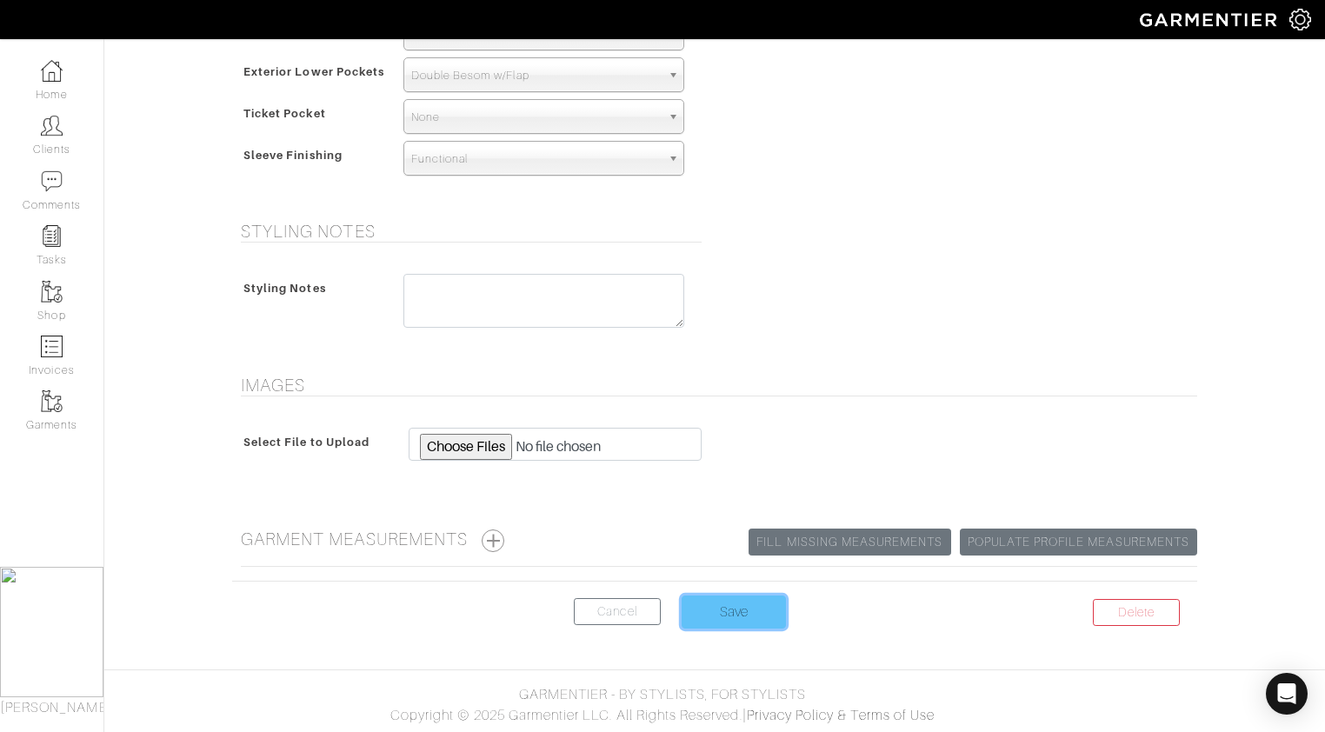
click at [744, 606] on input "Save" at bounding box center [734, 612] width 104 height 33
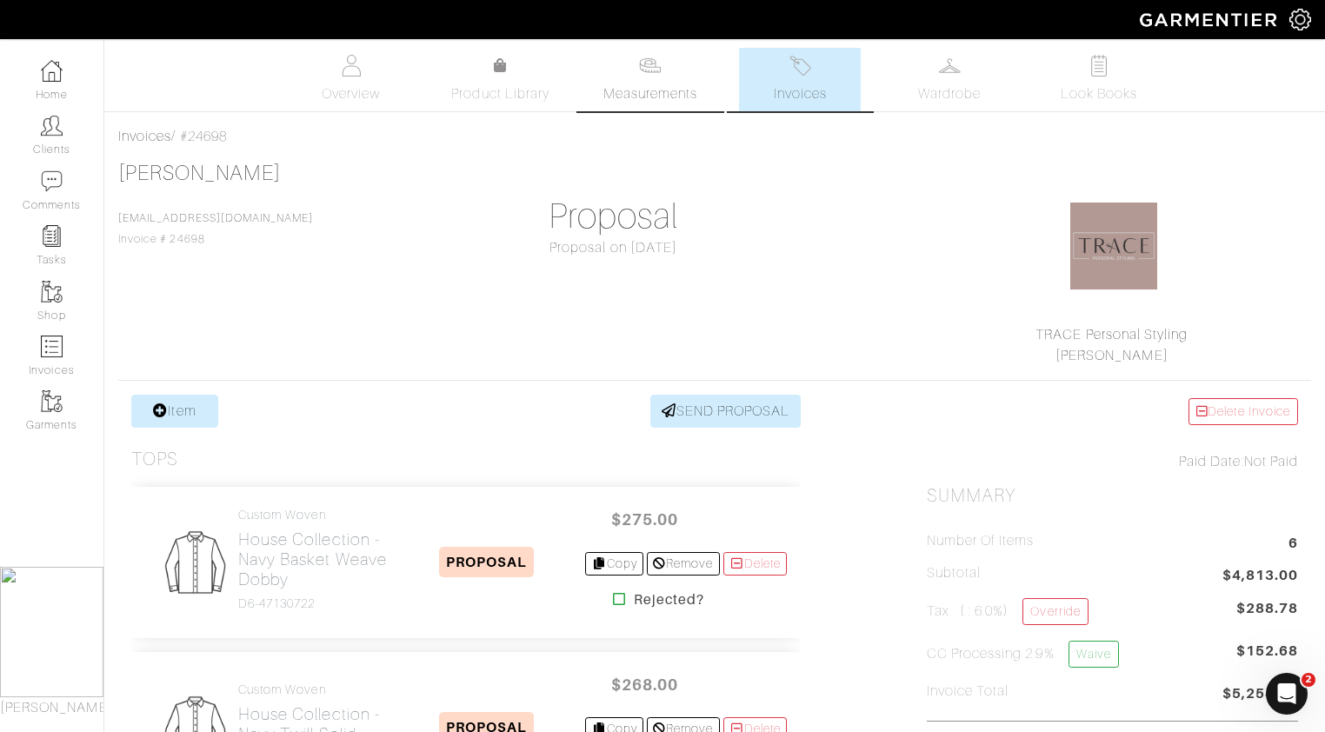
click at [666, 102] on span "Measurements" at bounding box center [650, 93] width 95 height 21
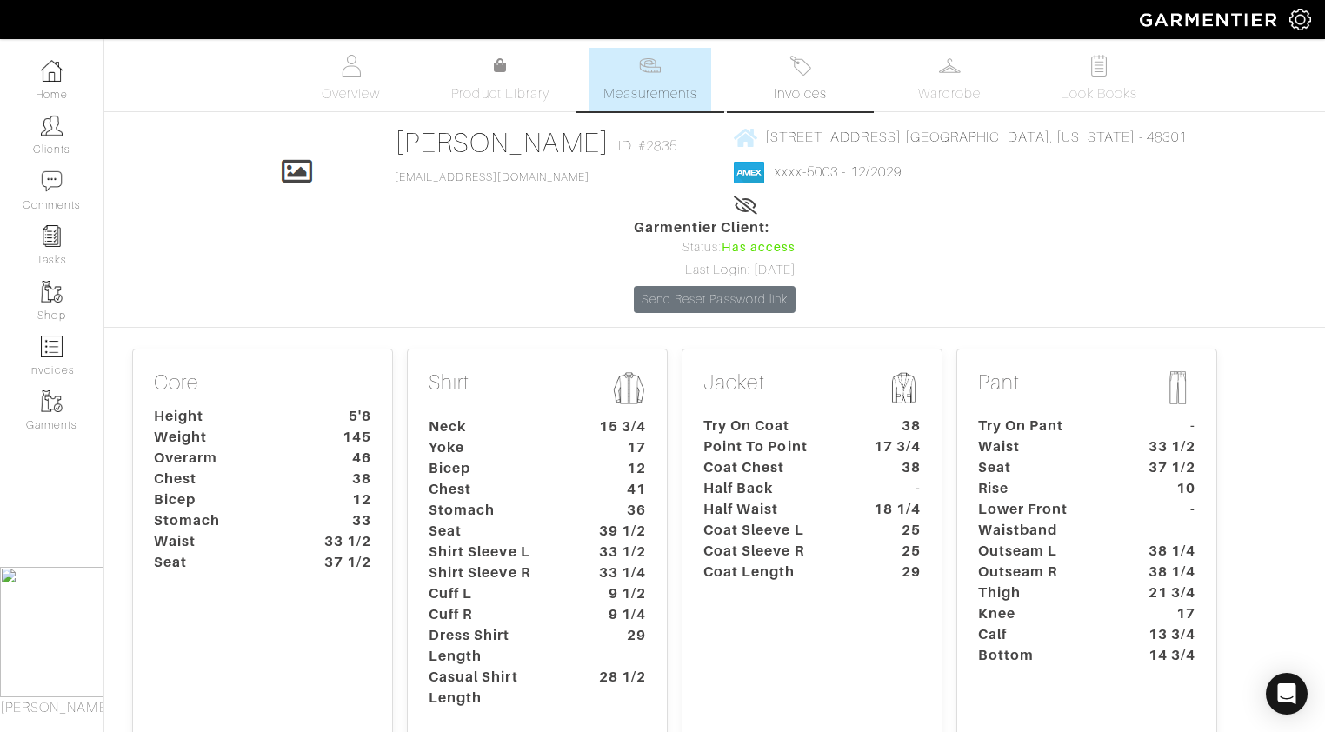
click at [807, 89] on span "Invoices" at bounding box center [800, 93] width 53 height 21
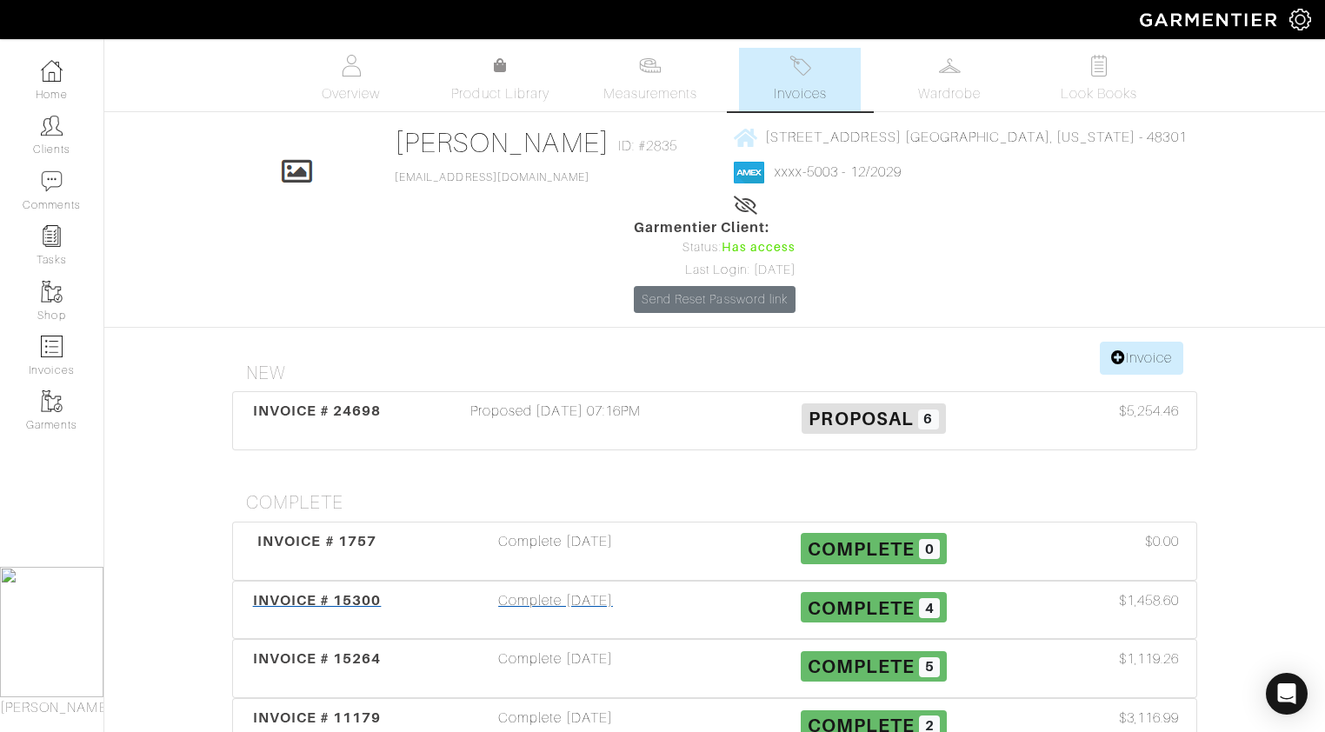
click at [588, 590] on div "Complete 04/24/23" at bounding box center [556, 610] width 318 height 40
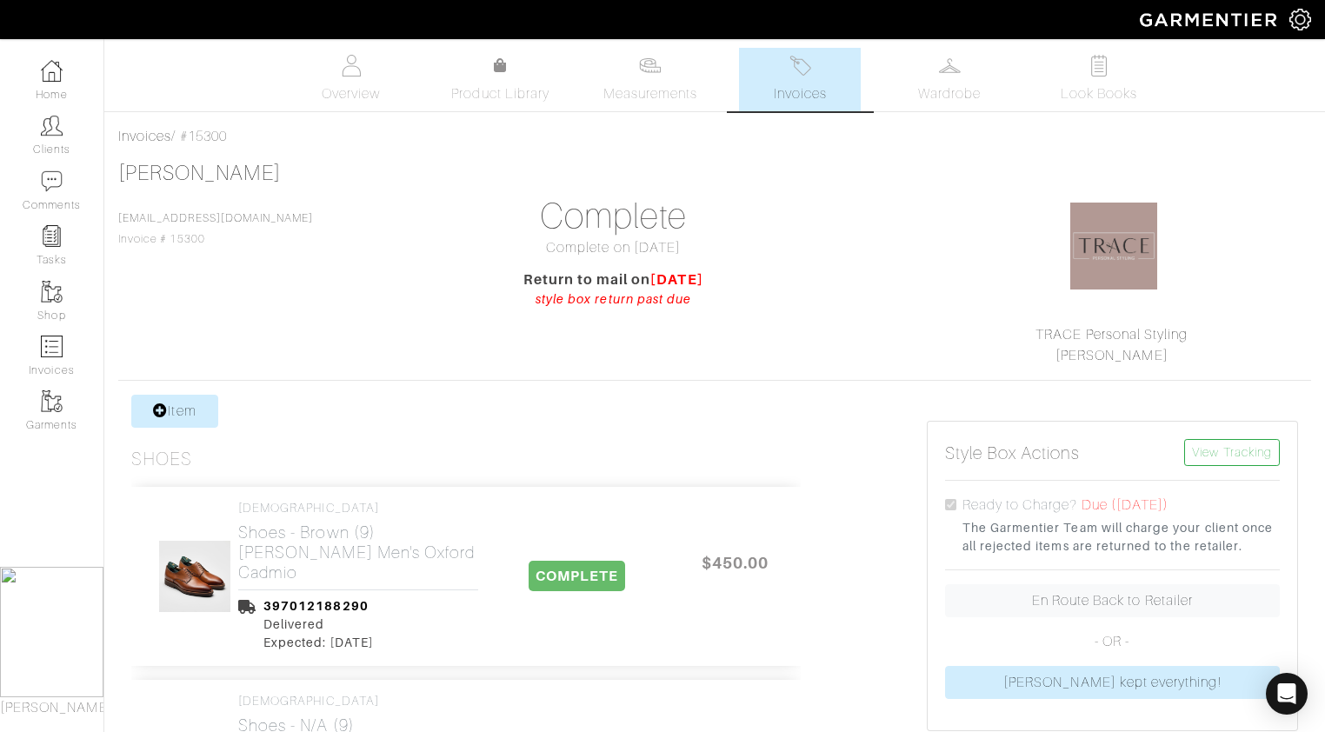
click at [833, 94] on link "Invoices" at bounding box center [800, 79] width 122 height 63
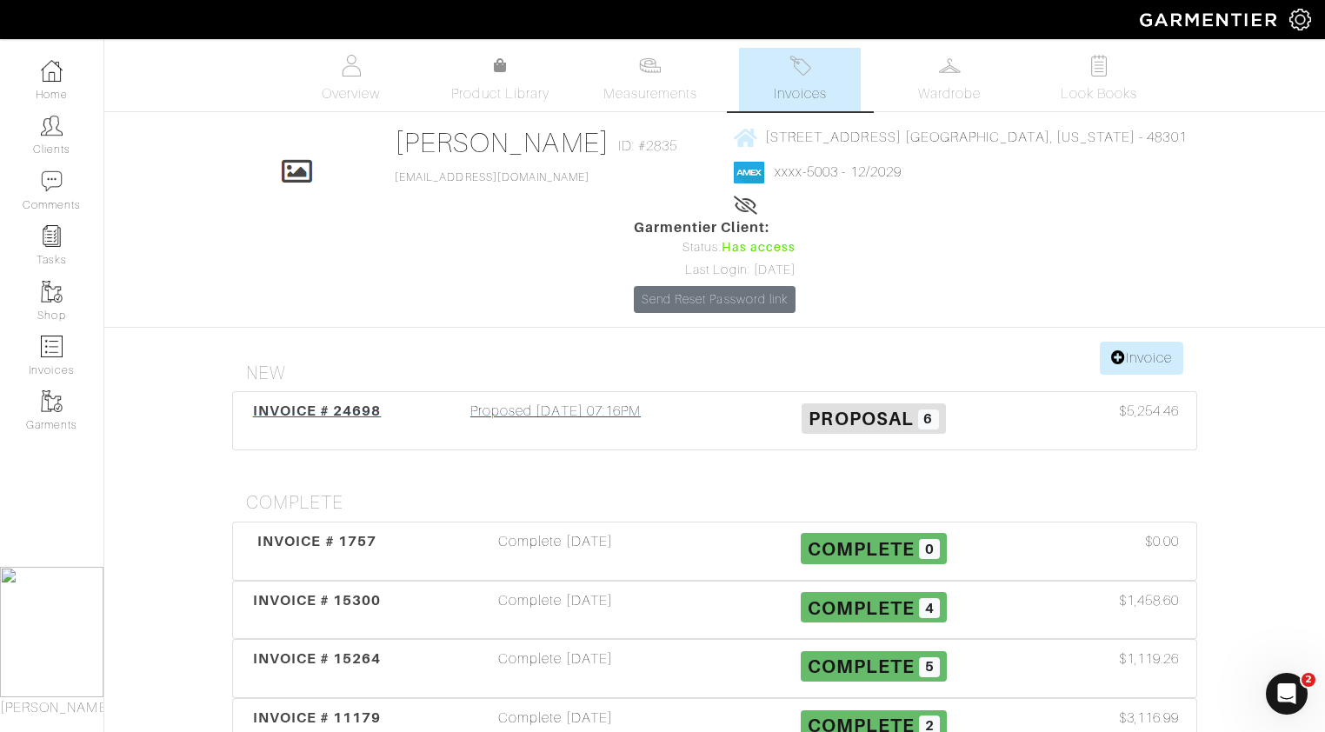
click at [571, 401] on div "Proposed 10/13/25 07:16PM" at bounding box center [556, 421] width 318 height 40
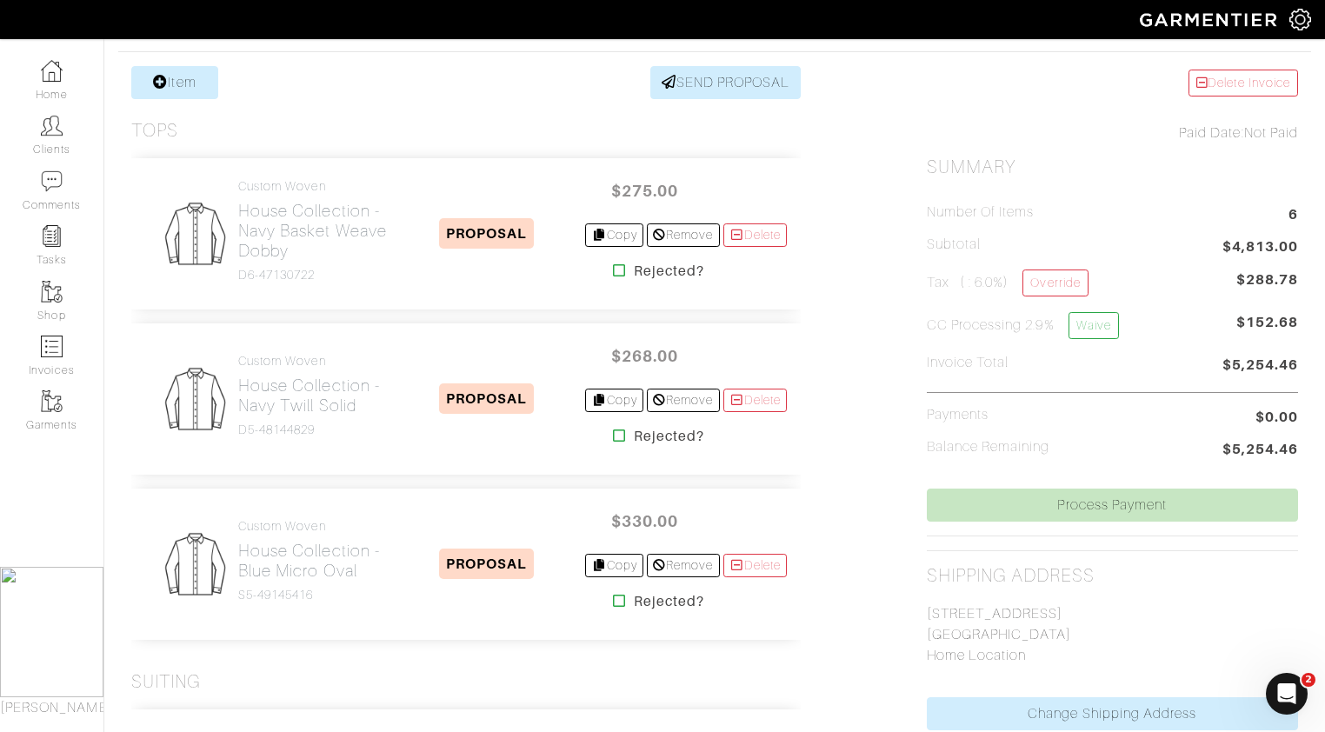
scroll to position [347, 0]
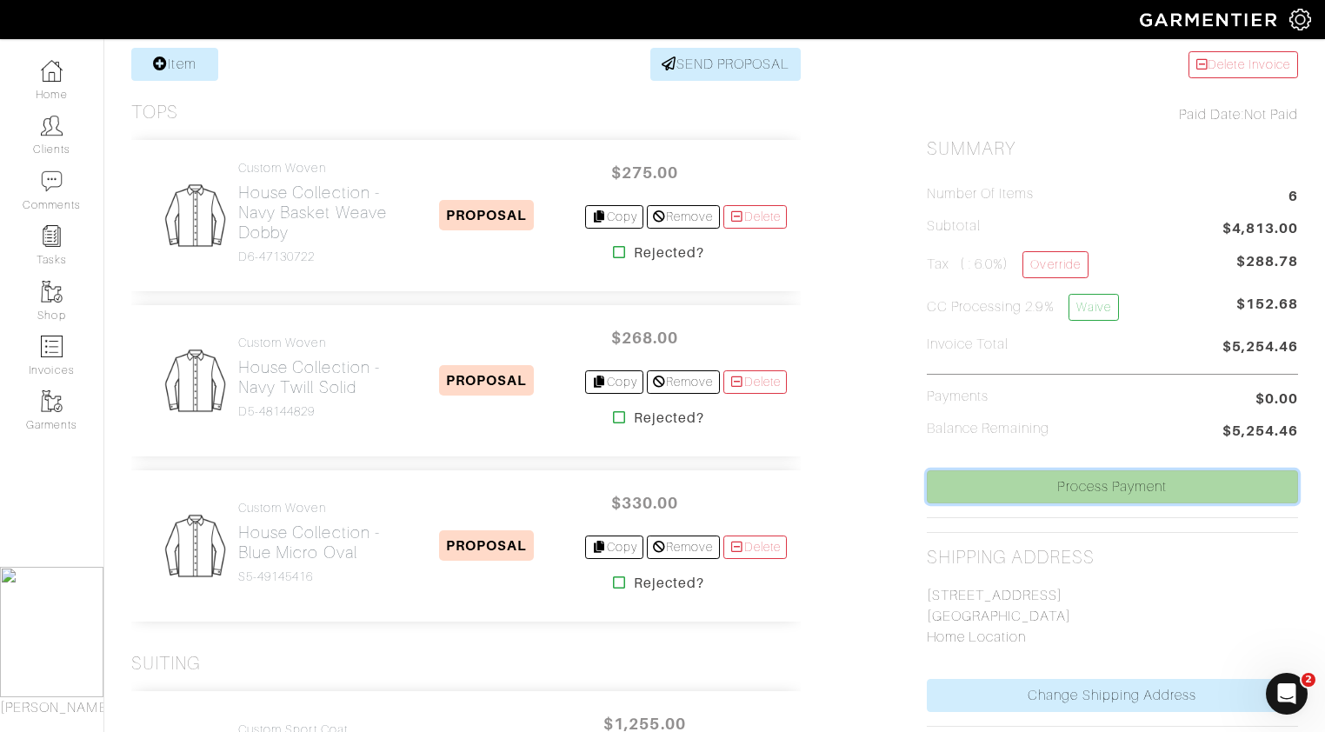
click at [1128, 487] on link "Process Payment" at bounding box center [1112, 486] width 371 height 33
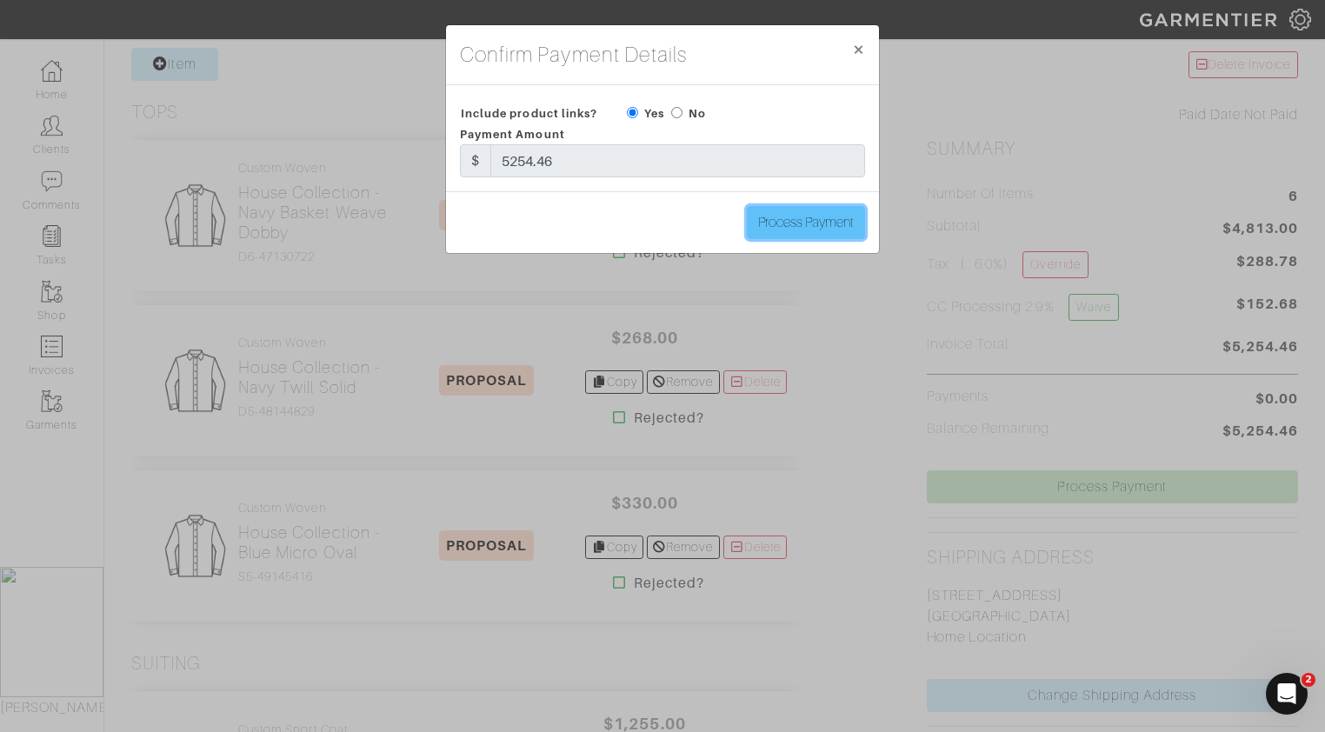
click at [803, 226] on input "Process Payment" at bounding box center [806, 222] width 118 height 33
type input "Process Payment"
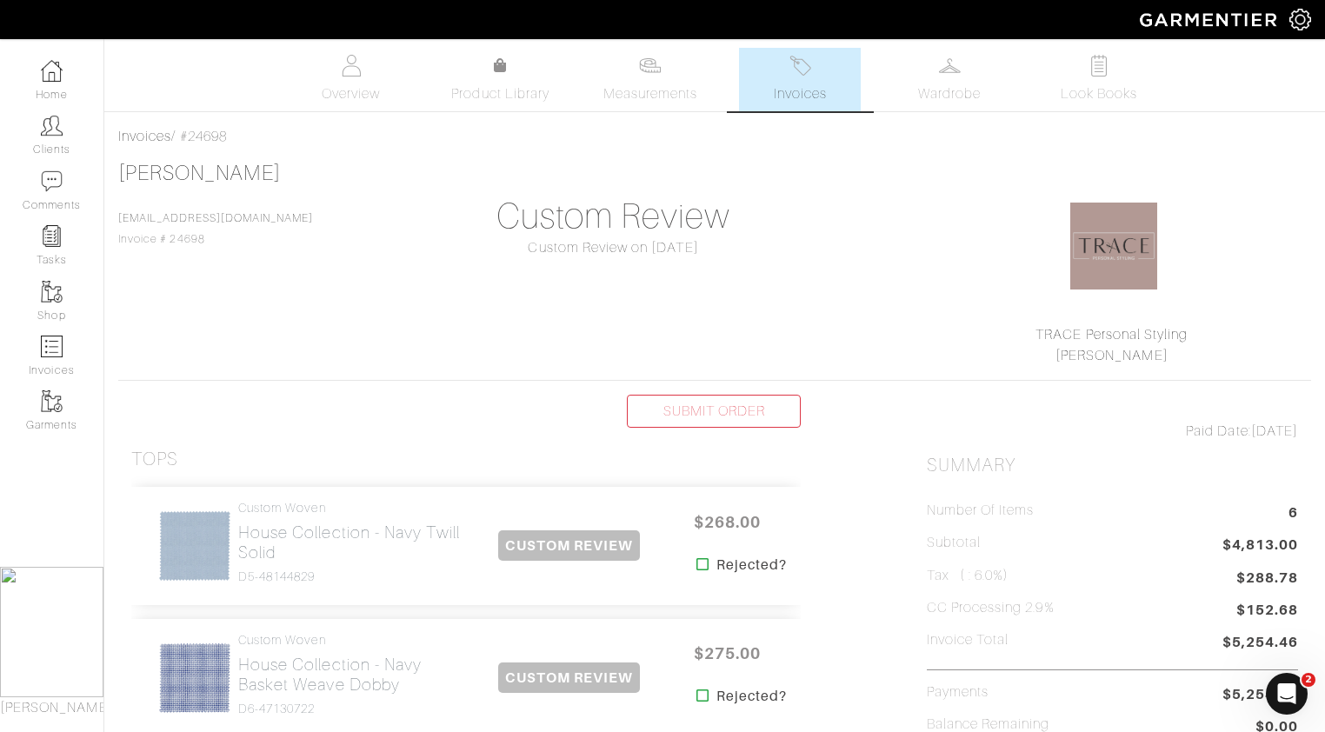
scroll to position [0, 0]
click at [49, 358] on link "Invoices" at bounding box center [51, 356] width 103 height 55
select select
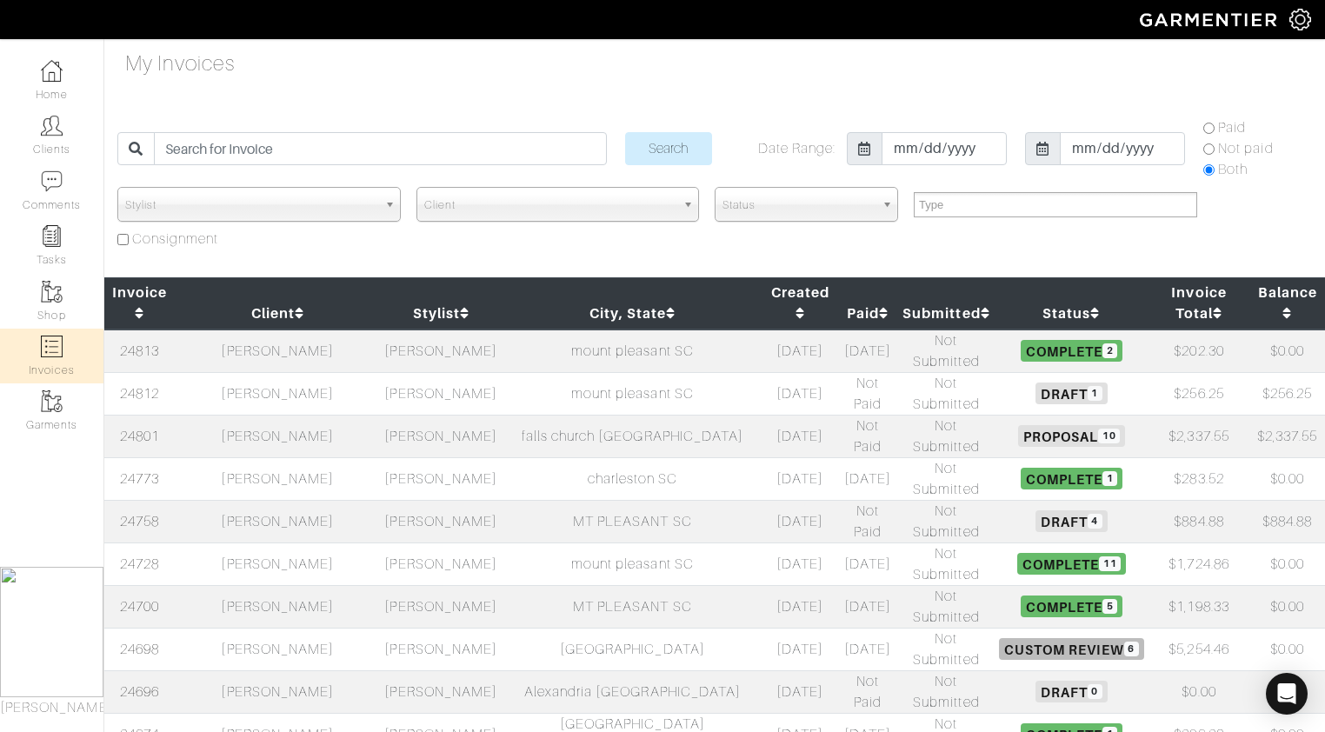
click at [279, 500] on td "[PERSON_NAME]" at bounding box center [278, 521] width 206 height 43
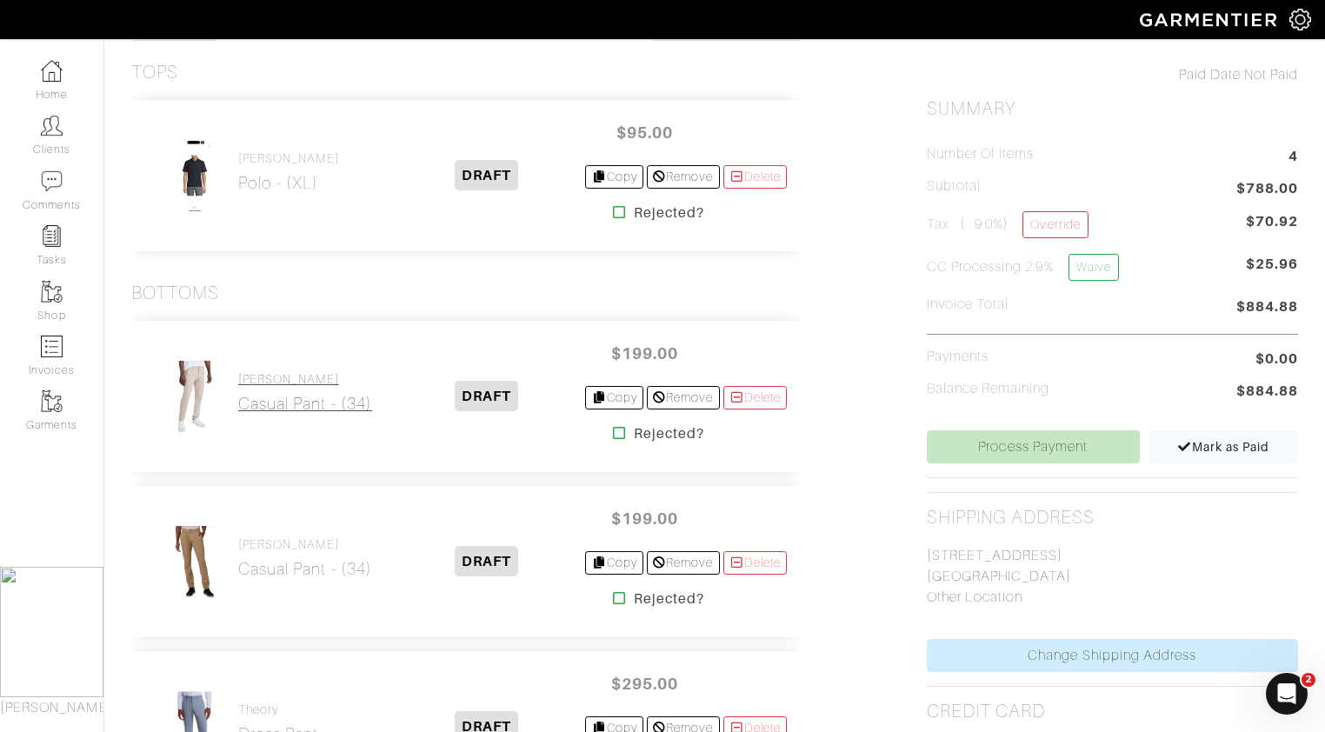
scroll to position [232, 0]
